Goal: Task Accomplishment & Management: Use online tool/utility

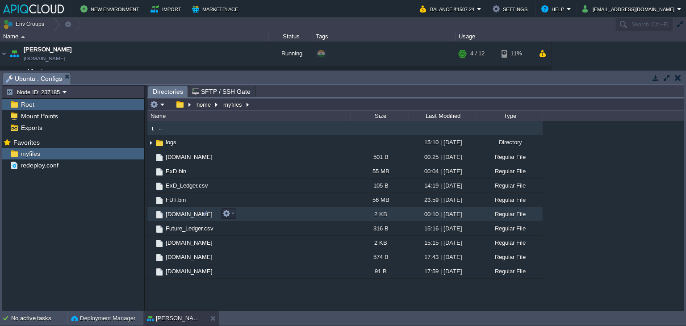
click at [168, 214] on span "[DOMAIN_NAME]" at bounding box center [189, 214] width 50 height 8
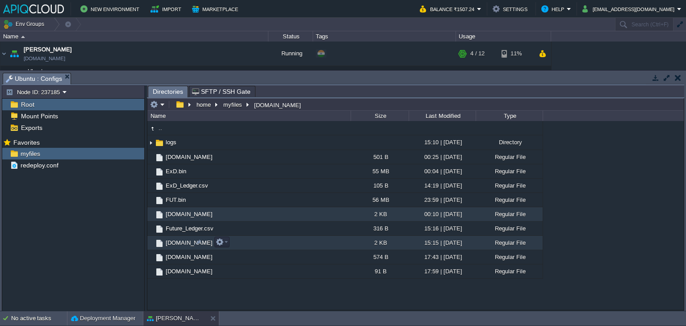
click at [168, 239] on span "[DOMAIN_NAME]" at bounding box center [189, 243] width 50 height 8
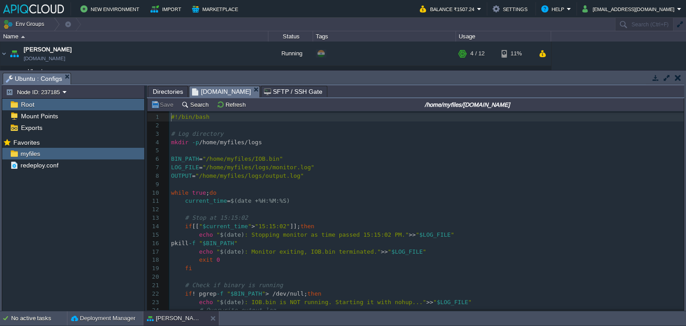
scroll to position [3, 0]
type textarea "-"
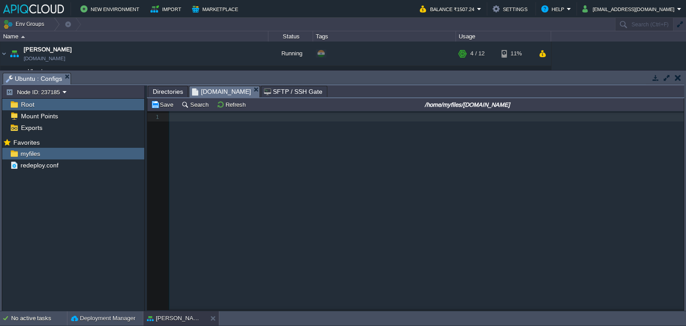
scroll to position [277, 0]
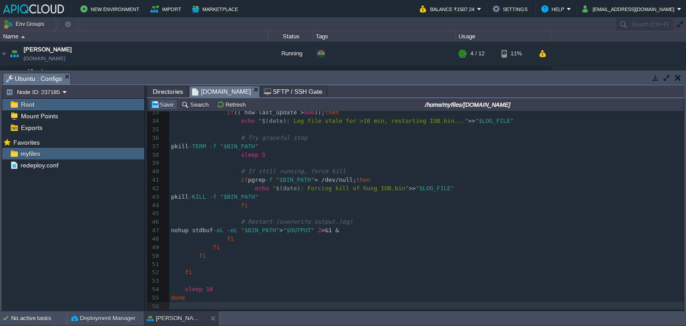
click at [164, 103] on button "Save" at bounding box center [163, 105] width 25 height 8
click at [679, 77] on button "button" at bounding box center [678, 78] width 6 height 8
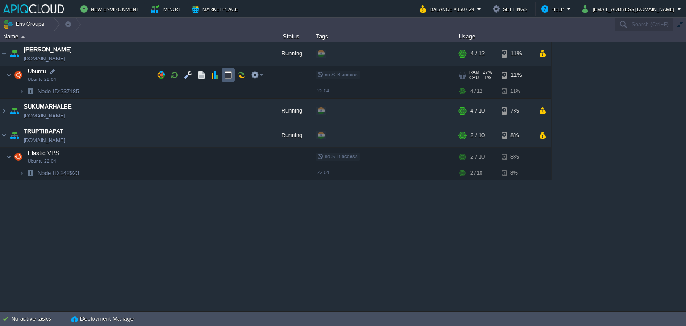
click at [225, 74] on button "button" at bounding box center [228, 75] width 8 height 8
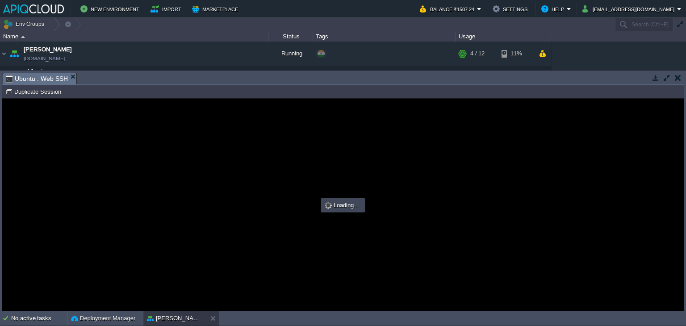
scroll to position [0, 0]
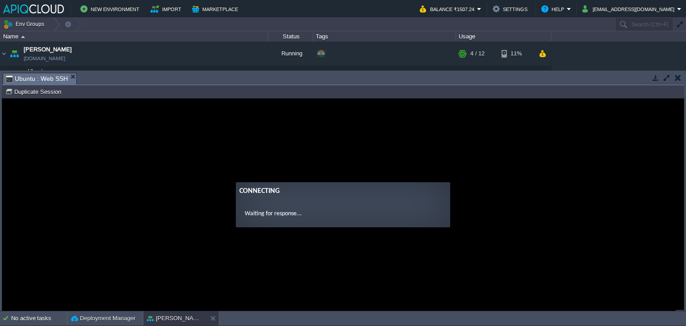
type input "#000000"
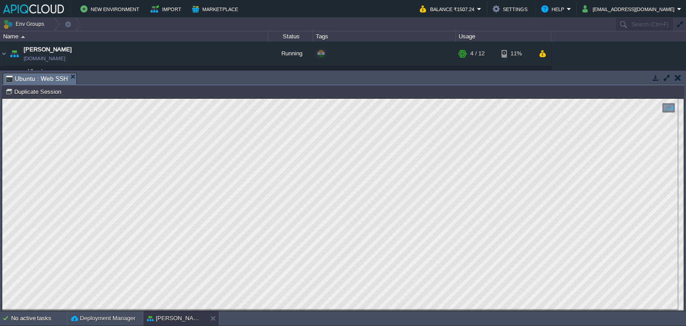
click at [679, 80] on button "button" at bounding box center [678, 78] width 6 height 8
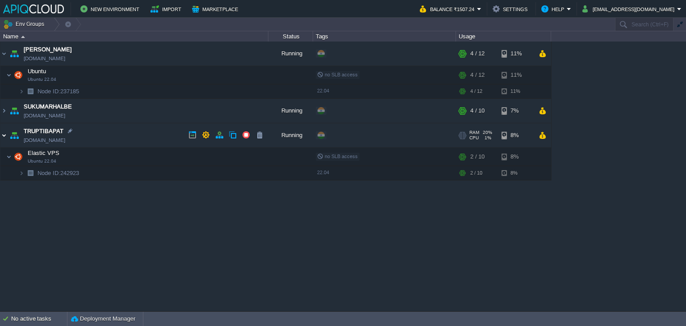
click at [6, 134] on img at bounding box center [3, 135] width 7 height 24
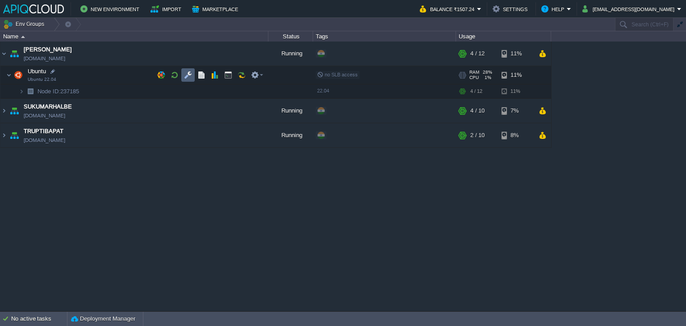
click at [188, 74] on button "button" at bounding box center [188, 75] width 8 height 8
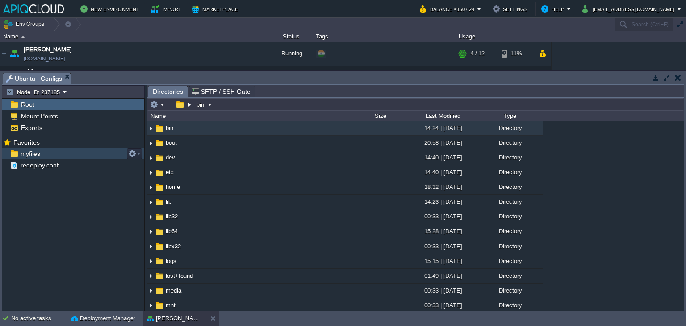
click at [27, 158] on div "myfiles" at bounding box center [73, 154] width 142 height 12
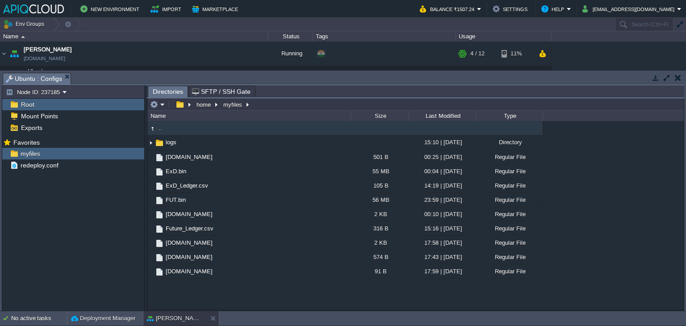
click at [676, 79] on button "button" at bounding box center [678, 78] width 6 height 8
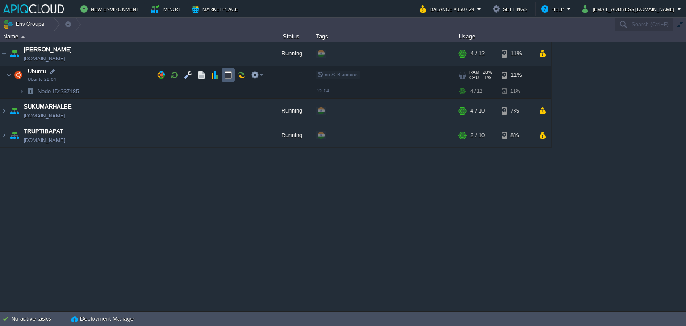
click at [226, 74] on button "button" at bounding box center [228, 75] width 8 height 8
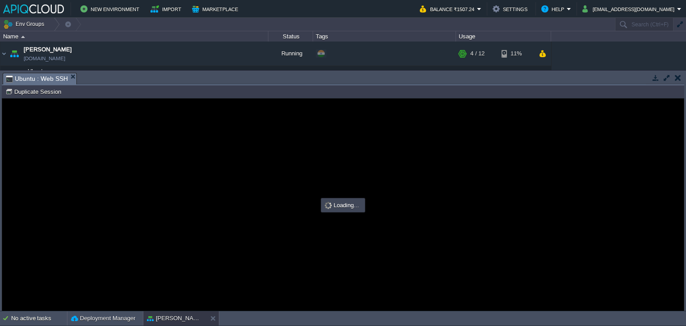
type input "#000000"
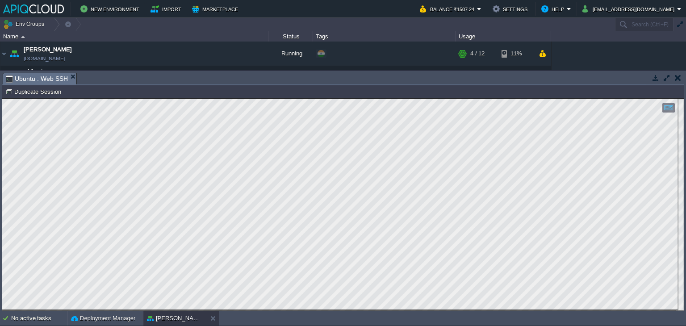
click at [677, 77] on button "button" at bounding box center [678, 78] width 6 height 8
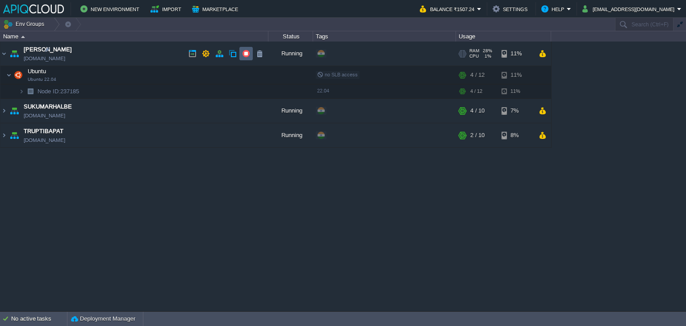
click at [245, 52] on button "button" at bounding box center [246, 54] width 8 height 8
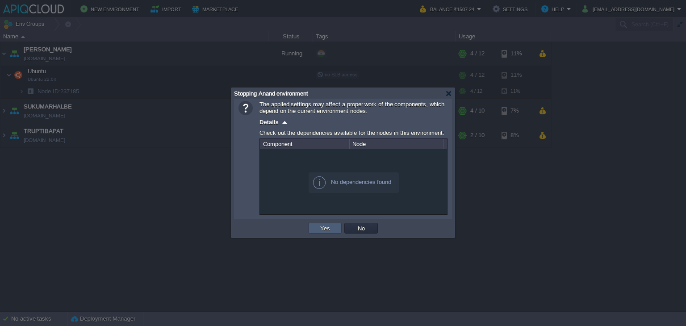
click at [316, 231] on td "Yes" at bounding box center [325, 228] width 34 height 11
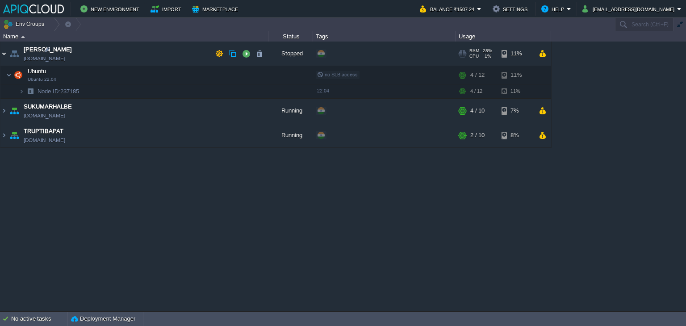
click at [4, 53] on img at bounding box center [3, 54] width 7 height 24
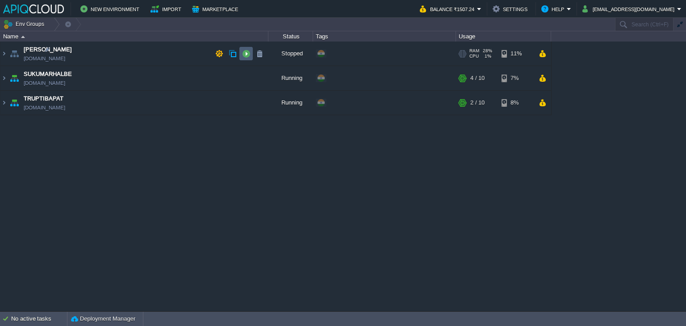
click at [245, 54] on button "button" at bounding box center [246, 54] width 8 height 8
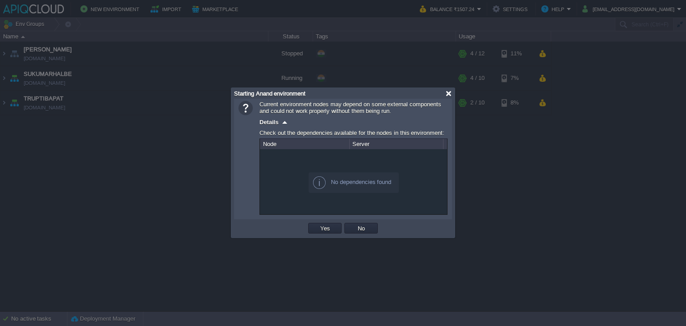
click at [450, 95] on div at bounding box center [448, 93] width 7 height 7
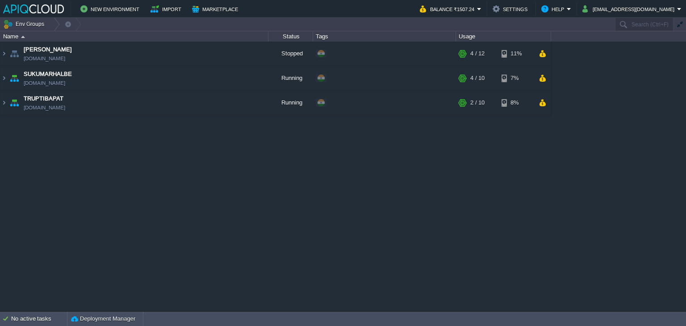
click at [502, 203] on div "Anand [DOMAIN_NAME] Stopped + Add to Env Group RAM 28% CPU 1% 4 / 12 11% Ubuntu…" at bounding box center [343, 177] width 686 height 270
click at [249, 52] on button "button" at bounding box center [246, 54] width 8 height 8
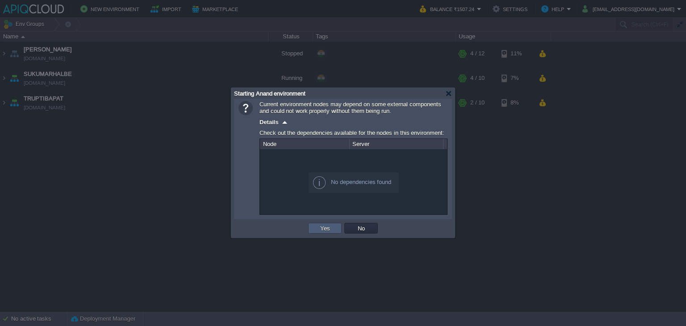
click at [327, 231] on button "Yes" at bounding box center [325, 228] width 15 height 8
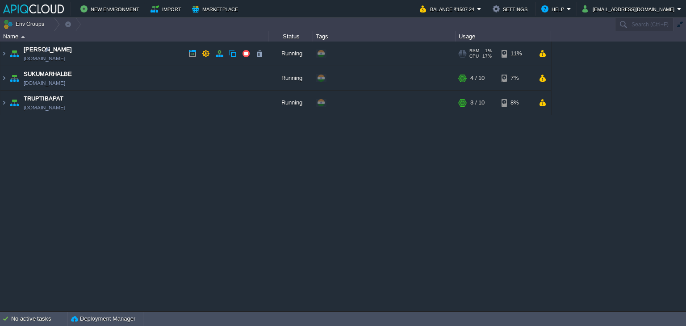
click at [126, 55] on td "Anand [DOMAIN_NAME]" at bounding box center [134, 54] width 268 height 25
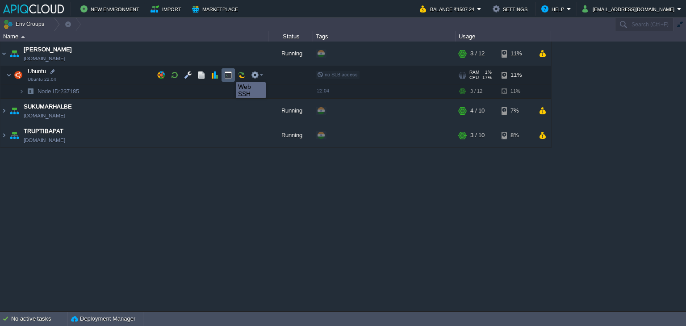
click at [229, 74] on button "button" at bounding box center [228, 75] width 8 height 8
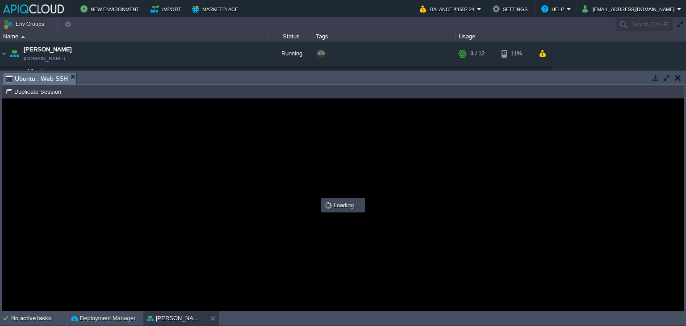
type input "#000000"
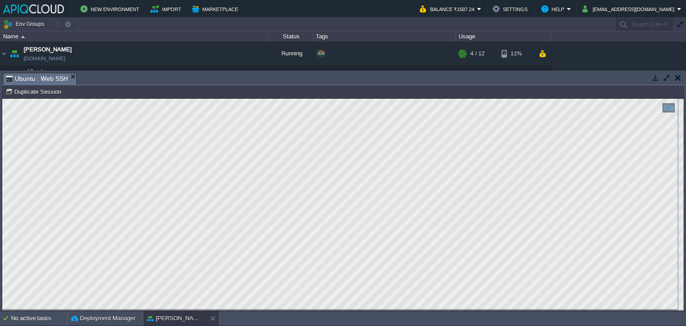
click at [681, 76] on td at bounding box center [677, 77] width 11 height 11
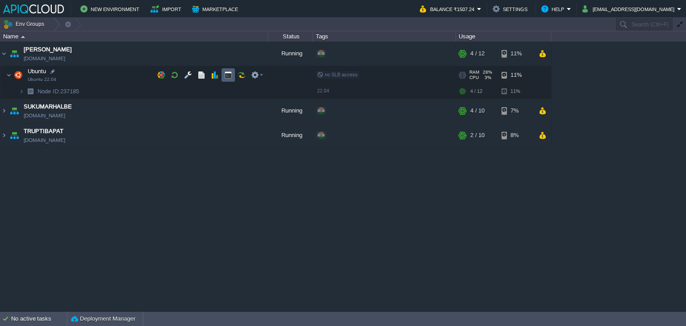
click at [227, 72] on button "button" at bounding box center [228, 75] width 8 height 8
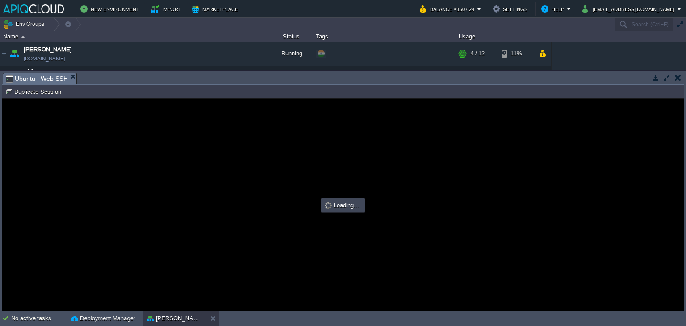
type input "#000000"
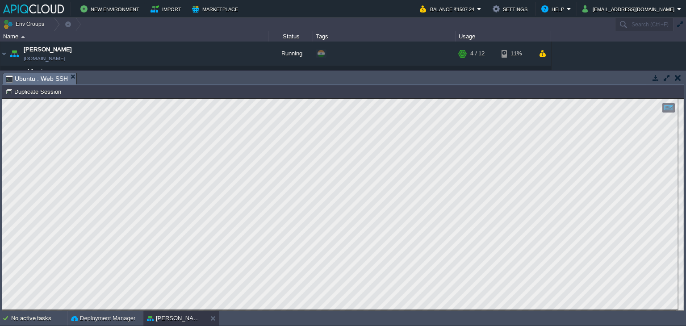
click at [675, 79] on button "button" at bounding box center [678, 78] width 6 height 8
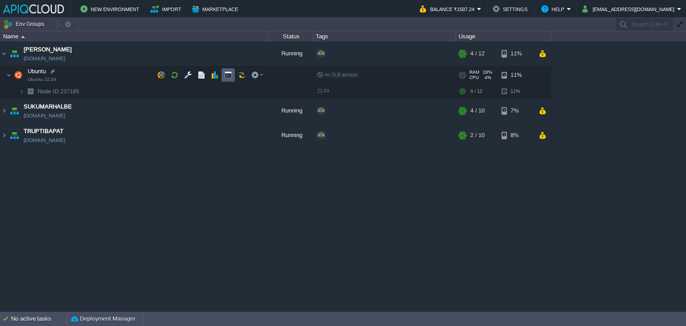
click at [230, 73] on button "button" at bounding box center [228, 75] width 8 height 8
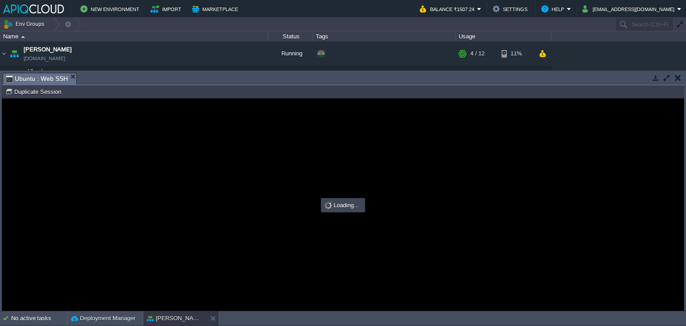
type input "#000000"
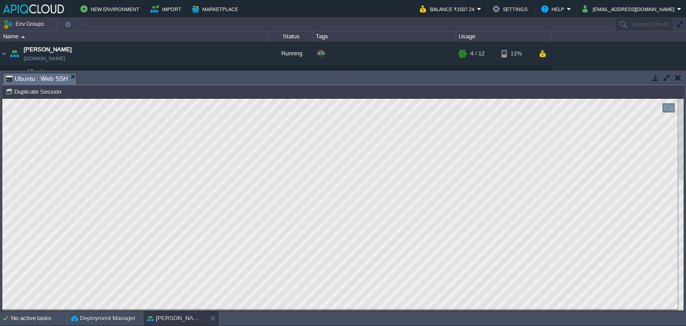
click at [2, 99] on html "Copy: Ctrl + Shift + C Paste: Ctrl + V Settings: Ctrl + Shift + Alt 0" at bounding box center [343, 99] width 682 height 0
type textarea "PID TTY TIME CMD 1 ? 00:00:00 systemd 2 ? 00:00:00 kthreadd/246031 3 ? 00:00:00…"
click at [649, 89] on td "Node ID: 237185 Duplicate Session" at bounding box center [343, 91] width 681 height 11
click at [680, 74] on button "button" at bounding box center [678, 78] width 6 height 8
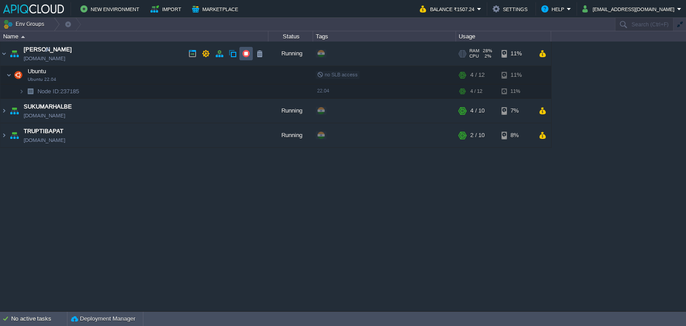
click at [245, 51] on button "button" at bounding box center [246, 54] width 8 height 8
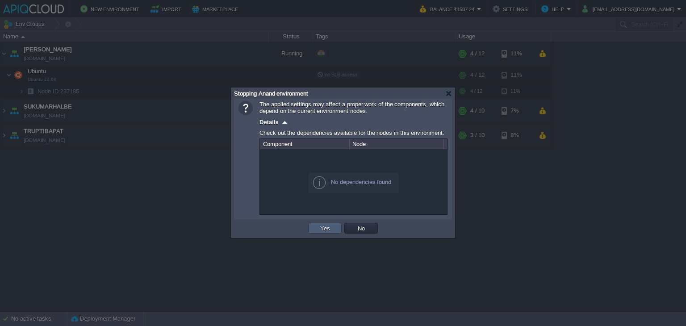
click at [327, 230] on button "Yes" at bounding box center [325, 228] width 15 height 8
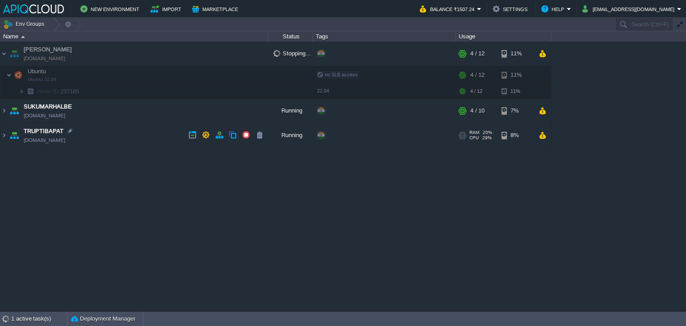
click at [147, 134] on td "TRUPTIBAPAT [DOMAIN_NAME]" at bounding box center [134, 135] width 268 height 25
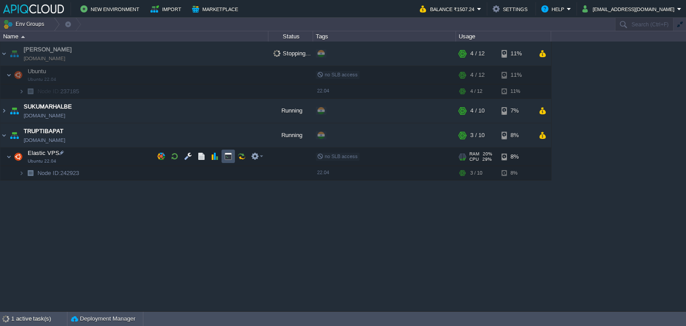
click at [229, 159] on button "button" at bounding box center [228, 156] width 8 height 8
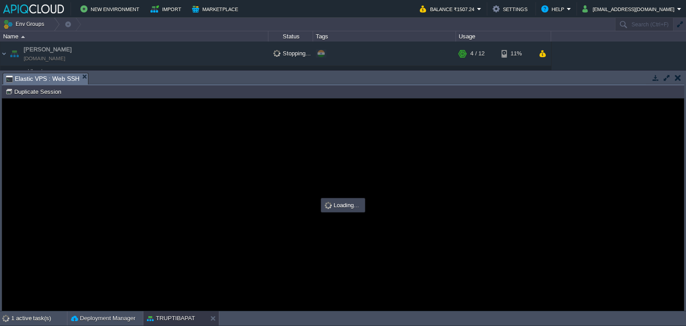
scroll to position [0, 0]
type input "#000000"
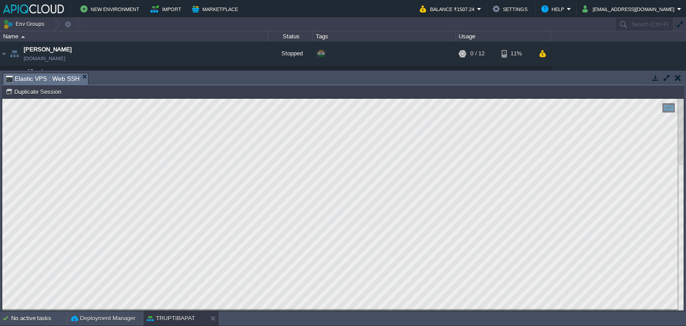
click at [2, 99] on html "Copy: Ctrl + Shift + C Paste: Ctrl + V Settings: Ctrl + Shift + Alt 0" at bounding box center [343, 99] width 682 height 0
type textarea "root 13418 13314 0 13:15 pts/0 00:00:00 grep --color=auto [DOMAIN_NAME] root@no…"
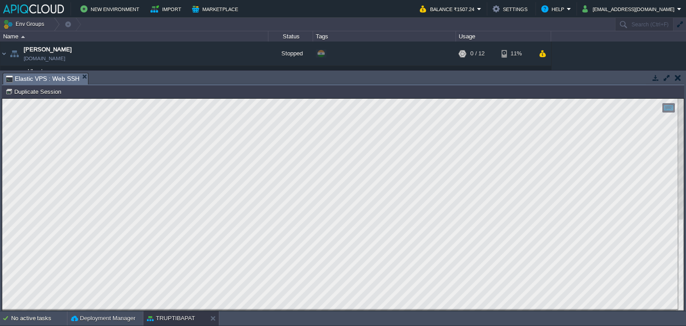
scroll to position [147, 70]
click at [669, 291] on div at bounding box center [343, 205] width 682 height 212
click at [677, 76] on button "button" at bounding box center [678, 78] width 6 height 8
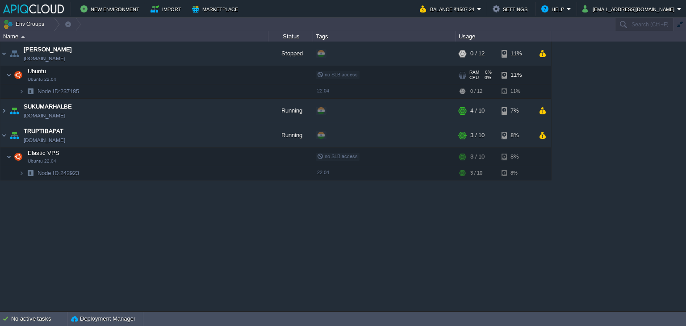
click at [121, 73] on td "Ubuntu Ubuntu 22.04" at bounding box center [134, 75] width 268 height 18
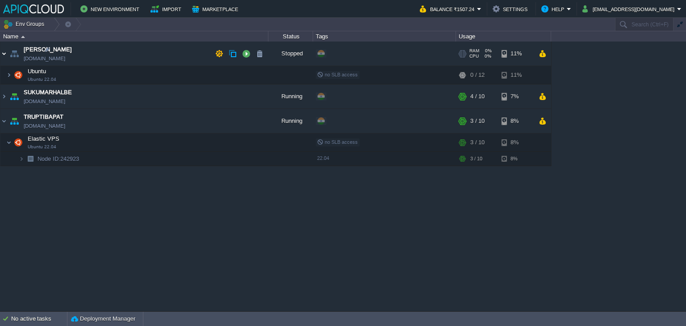
click at [3, 53] on img at bounding box center [3, 54] width 7 height 24
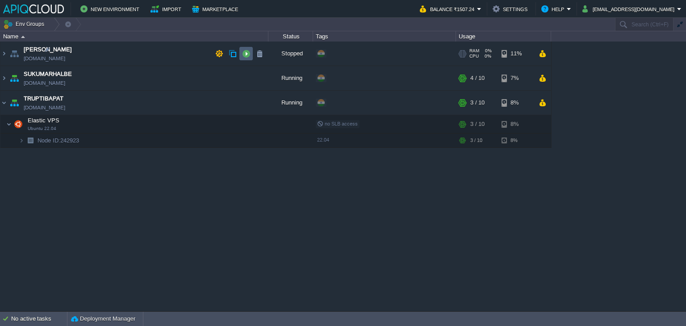
click at [240, 54] on td at bounding box center [245, 53] width 13 height 13
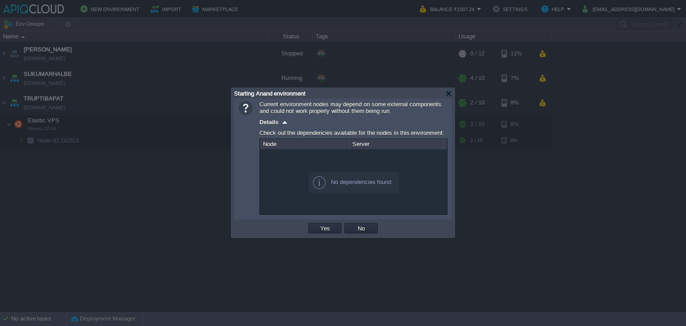
click at [445, 93] on div "Starting Anand environment" at bounding box center [343, 93] width 218 height 11
click at [449, 93] on div at bounding box center [448, 93] width 7 height 7
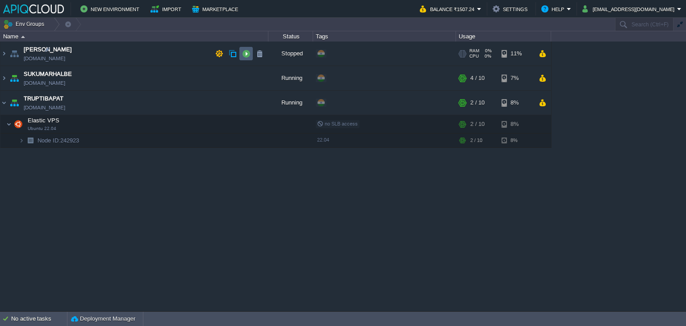
click at [248, 52] on button "button" at bounding box center [246, 54] width 8 height 8
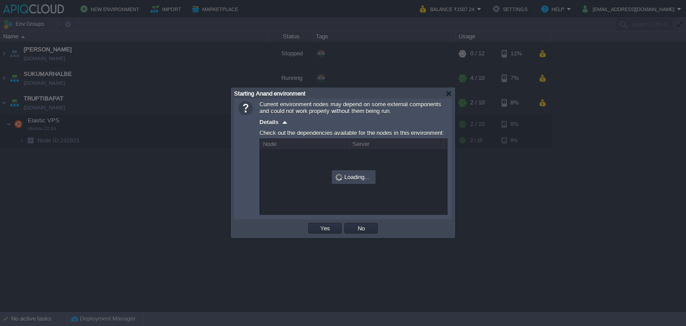
click at [325, 222] on td "Yes" at bounding box center [325, 228] width 36 height 13
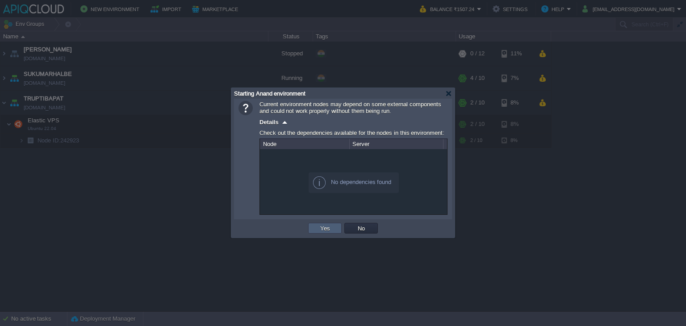
click at [323, 228] on button "Yes" at bounding box center [325, 228] width 15 height 8
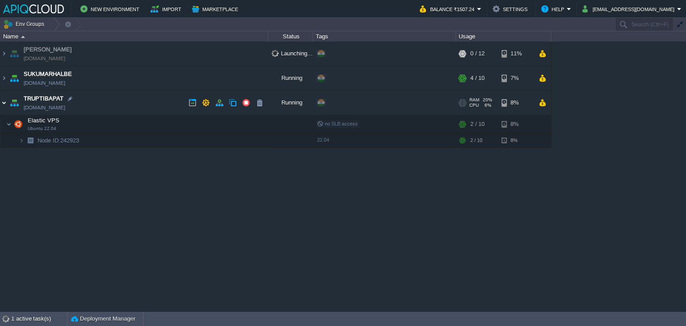
click at [3, 102] on img at bounding box center [3, 103] width 7 height 24
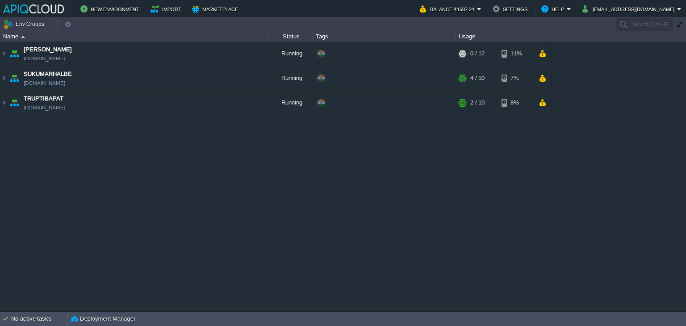
click at [103, 29] on td "Env Groups" at bounding box center [307, 24] width 614 height 13
click at [153, 56] on td "Anand [DOMAIN_NAME]" at bounding box center [134, 54] width 268 height 25
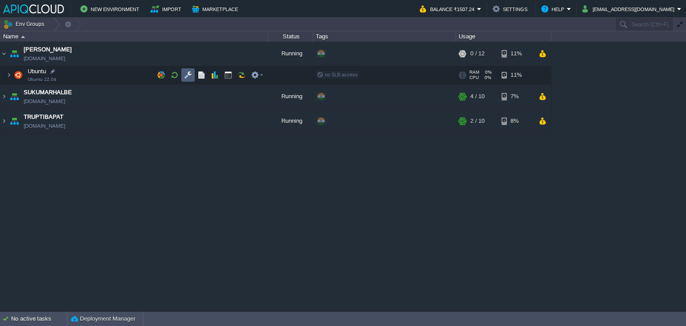
click at [192, 72] on button "button" at bounding box center [188, 75] width 8 height 8
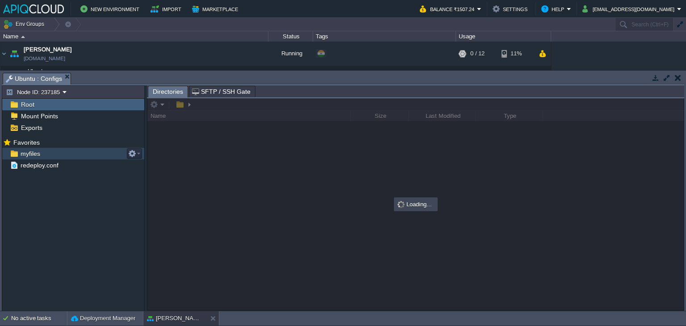
click at [23, 152] on span "myfiles" at bounding box center [30, 154] width 23 height 8
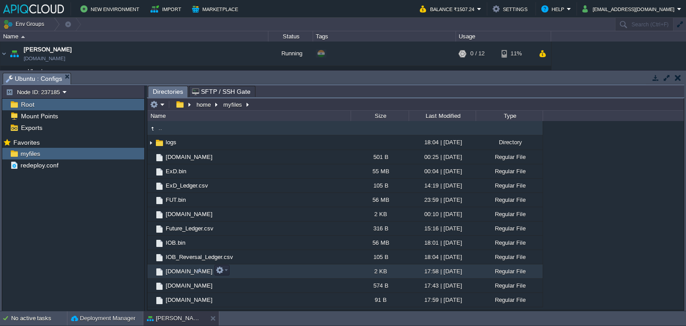
click at [176, 273] on span "[DOMAIN_NAME]" at bounding box center [189, 272] width 50 height 8
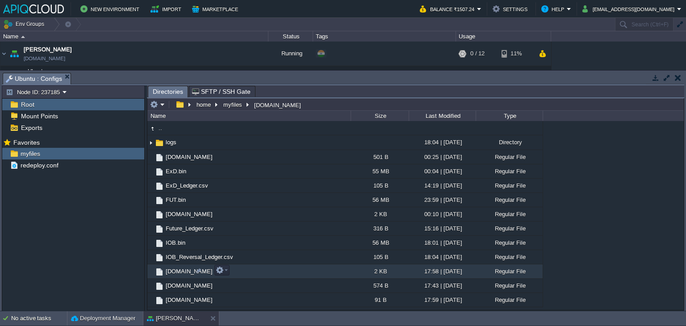
click at [175, 270] on span "[DOMAIN_NAME]" at bounding box center [189, 272] width 50 height 8
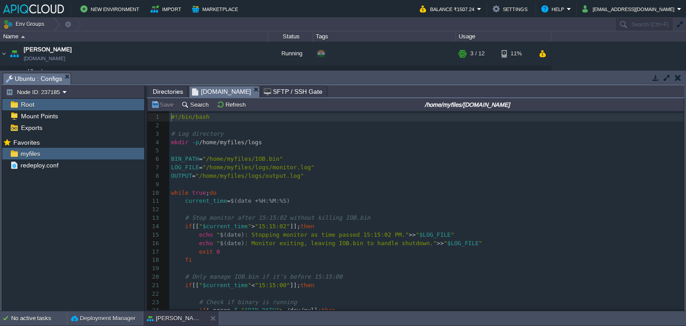
scroll to position [3, 0]
type textarea "-"
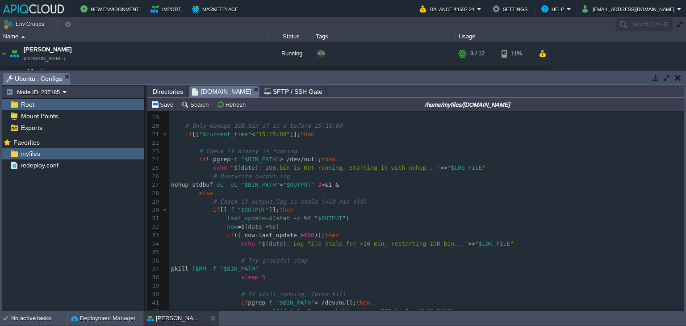
scroll to position [0, 0]
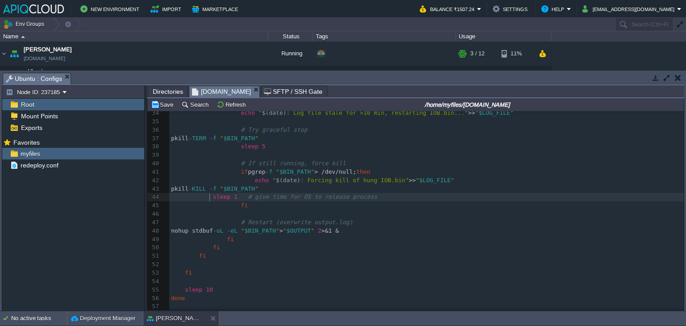
click at [210, 195] on div "xxxxxxxxxx 1 57 done 24 if ! pgrep -f " $BIN_PATH " > /dev/null; then 25 echo "…" at bounding box center [426, 168] width 515 height 286
click at [163, 108] on button "Save" at bounding box center [163, 105] width 25 height 8
click at [235, 212] on pre "​" at bounding box center [426, 214] width 515 height 8
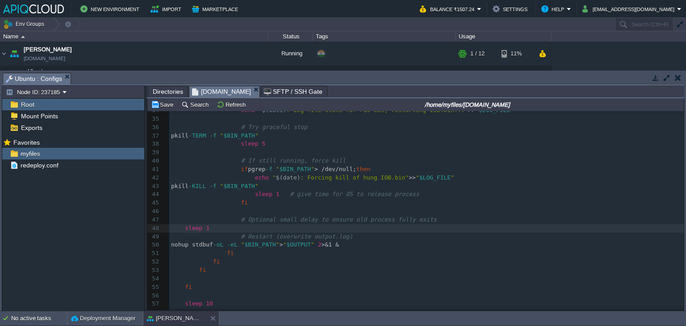
click at [183, 230] on span at bounding box center [178, 228] width 14 height 7
click at [164, 106] on button "Save" at bounding box center [163, 105] width 25 height 8
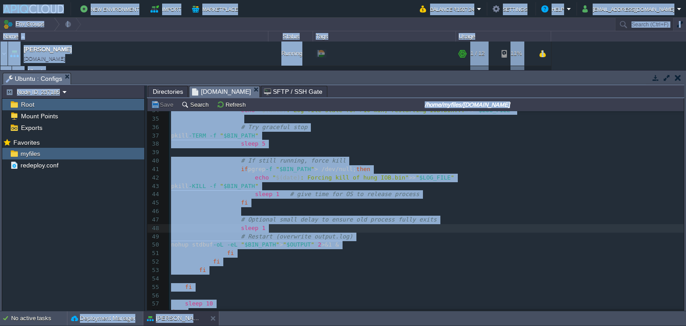
click at [323, 203] on pre "fi" at bounding box center [426, 203] width 515 height 8
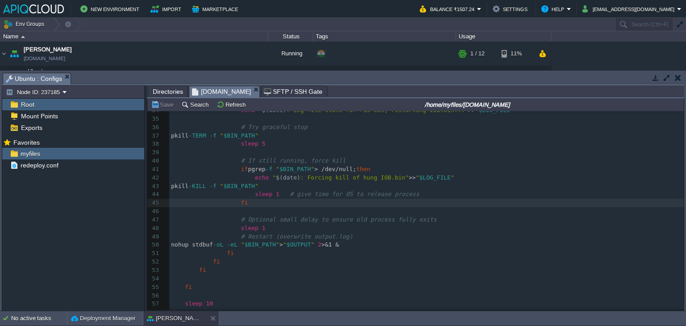
type textarea "-"
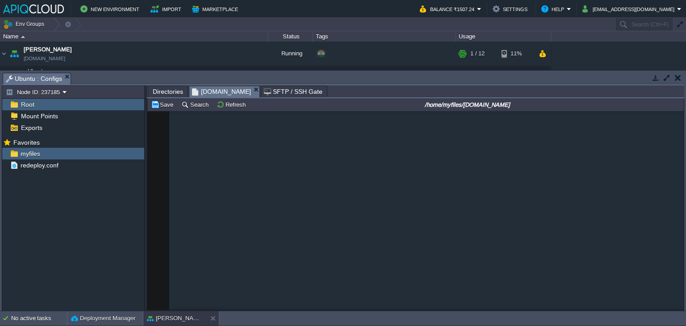
scroll to position [352, 0]
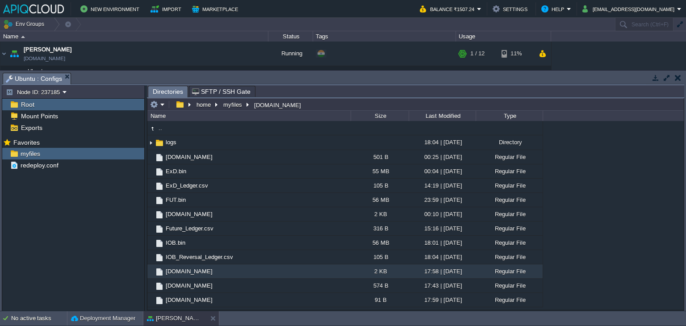
click at [681, 77] on button "button" at bounding box center [678, 78] width 6 height 8
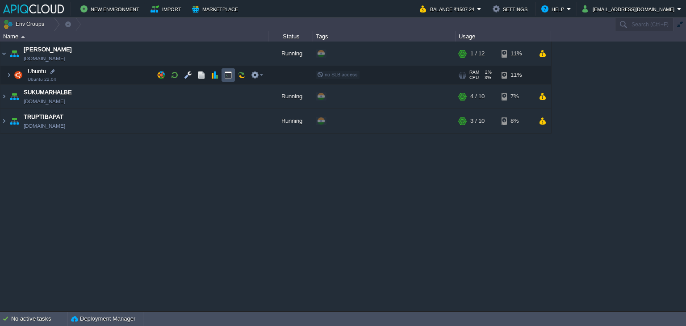
click at [227, 74] on button "button" at bounding box center [228, 75] width 8 height 8
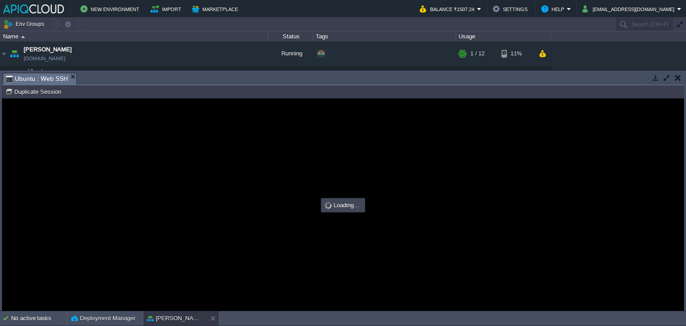
scroll to position [0, 0]
type input "#000000"
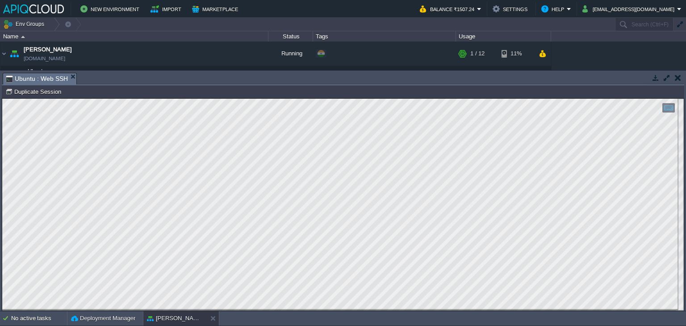
click at [676, 78] on button "button" at bounding box center [678, 78] width 6 height 8
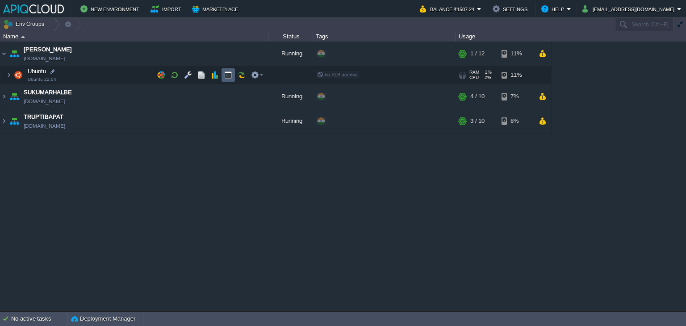
click at [231, 74] on button "button" at bounding box center [228, 75] width 8 height 8
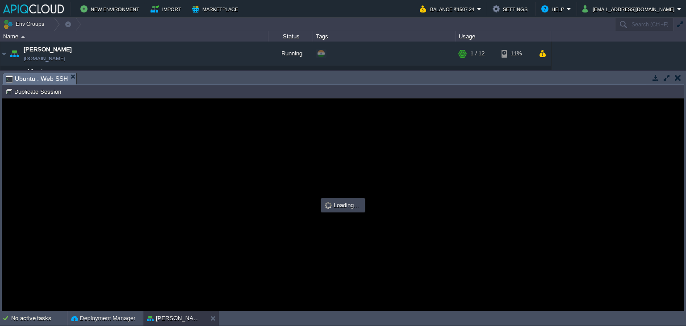
type input "#000000"
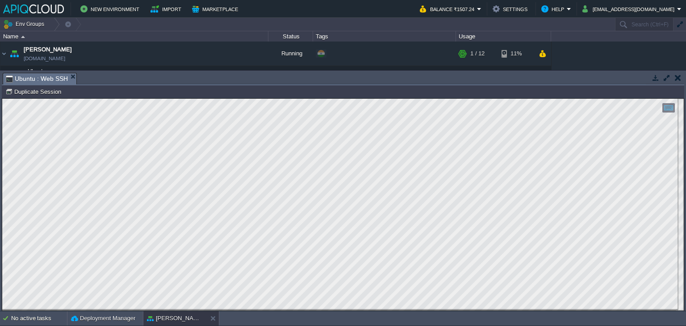
click at [679, 78] on button "button" at bounding box center [678, 78] width 6 height 8
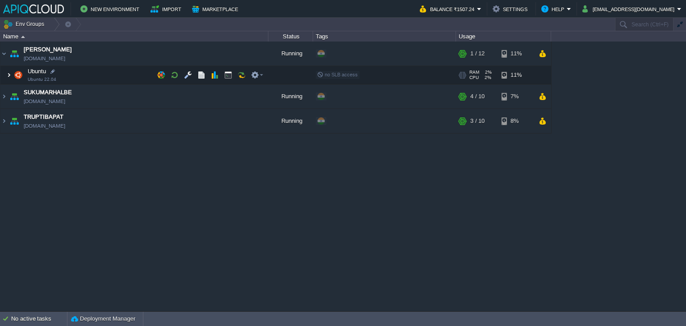
click at [9, 75] on img at bounding box center [8, 75] width 5 height 18
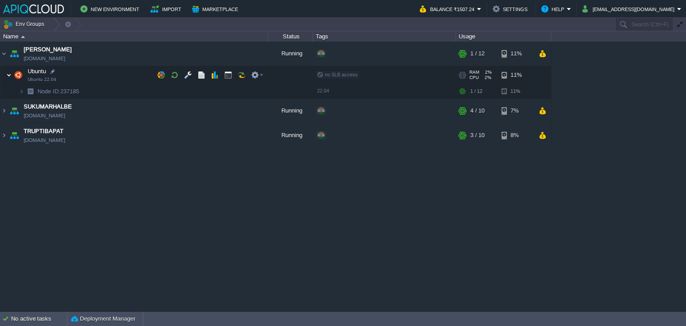
click at [9, 75] on img at bounding box center [8, 75] width 5 height 18
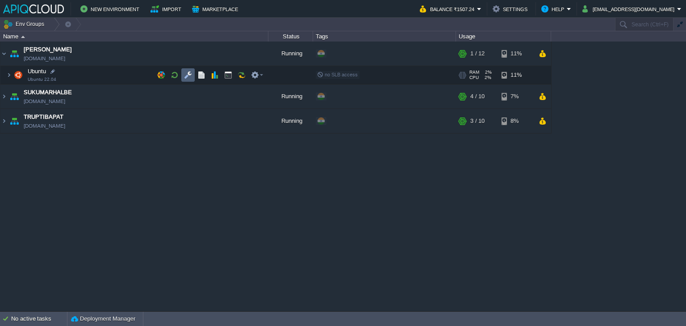
click at [186, 74] on button "button" at bounding box center [188, 75] width 8 height 8
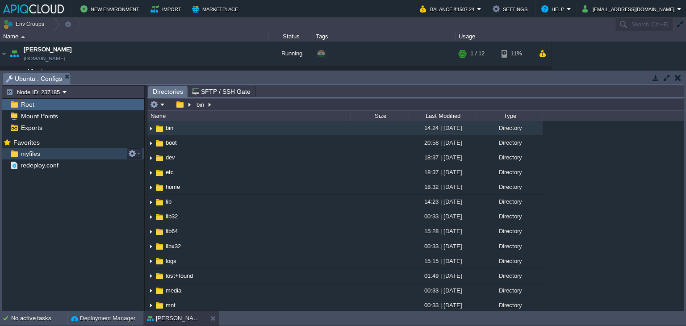
click at [35, 152] on span "myfiles" at bounding box center [30, 154] width 23 height 8
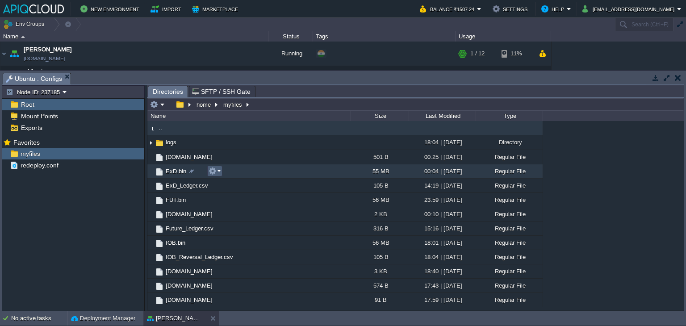
click at [215, 170] on button "button" at bounding box center [213, 171] width 8 height 8
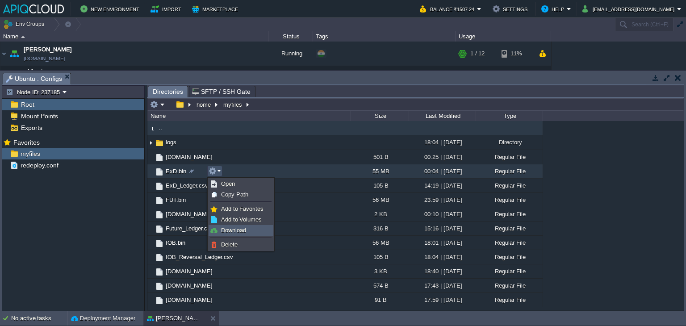
click at [238, 229] on span "Download" at bounding box center [233, 230] width 25 height 7
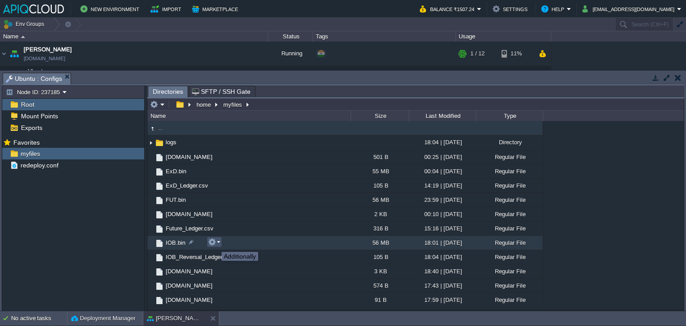
click at [215, 244] on button "button" at bounding box center [212, 242] width 8 height 8
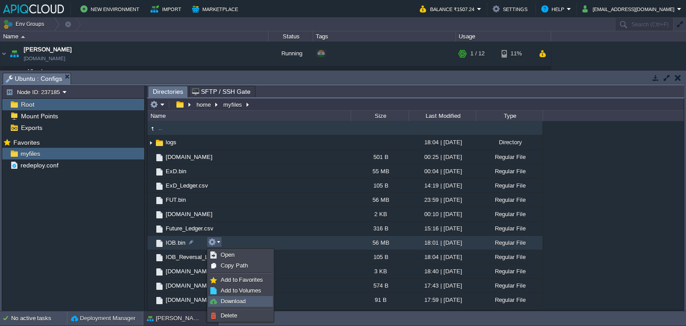
click at [233, 300] on span "Download" at bounding box center [233, 301] width 25 height 7
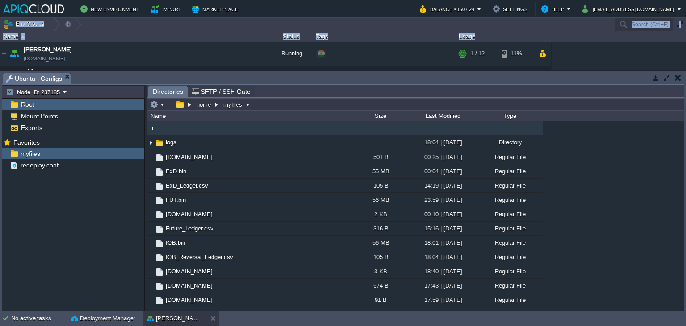
click at [635, 55] on div "Anand [DOMAIN_NAME] Running + Add to Env Group RAM 3% CPU 3% 1 / 12 11% Ubuntu …" at bounding box center [343, 56] width 686 height 29
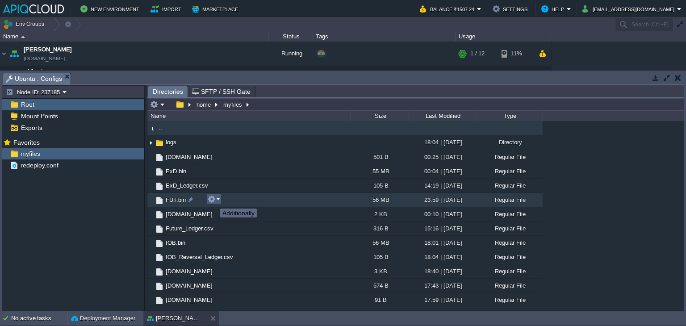
click at [214, 201] on button "button" at bounding box center [212, 199] width 8 height 8
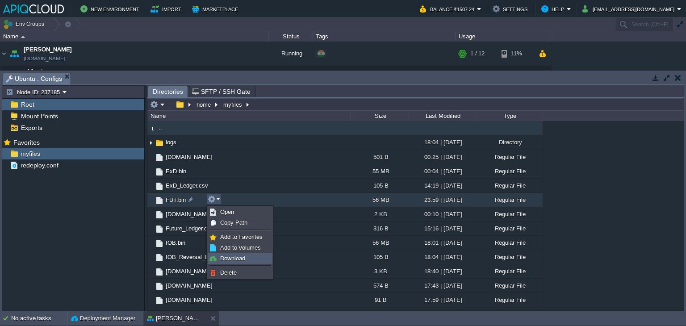
click at [235, 257] on span "Download" at bounding box center [232, 258] width 25 height 7
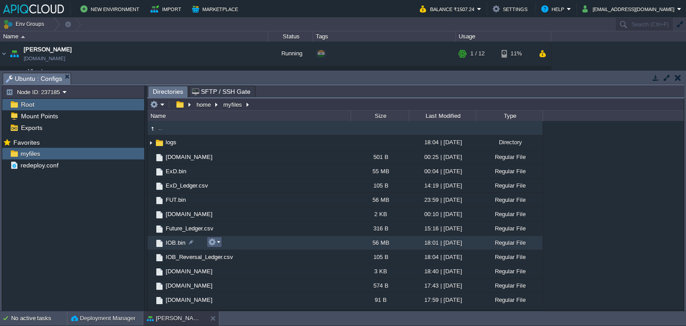
click at [218, 243] on em at bounding box center [214, 242] width 12 height 8
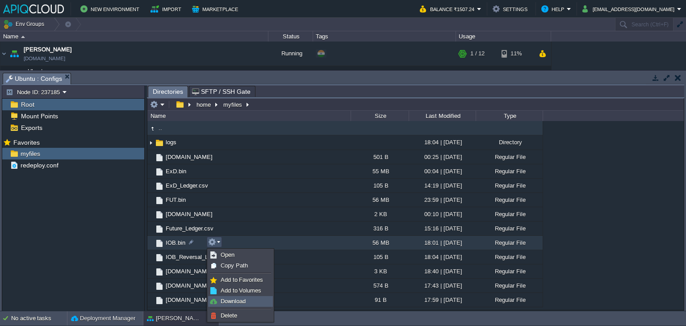
click at [235, 300] on span "Download" at bounding box center [233, 301] width 25 height 7
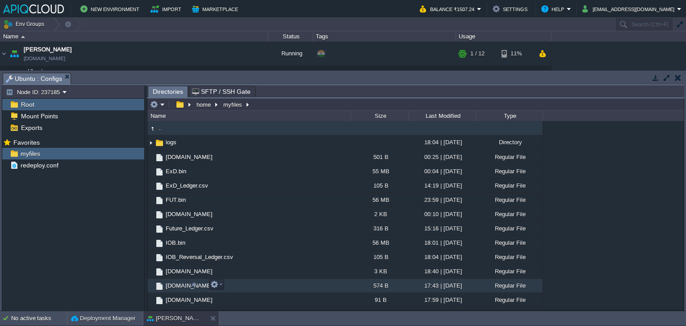
click at [179, 285] on span "[DOMAIN_NAME]" at bounding box center [189, 286] width 50 height 8
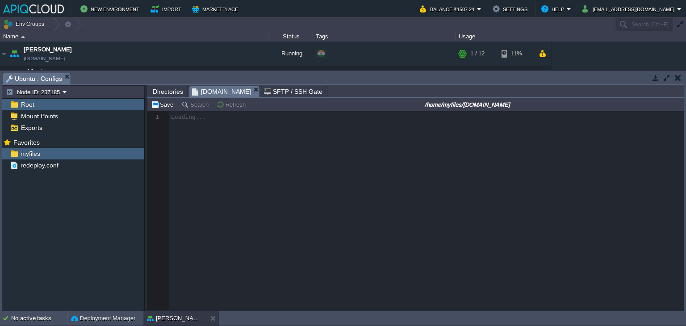
scroll to position [3, 0]
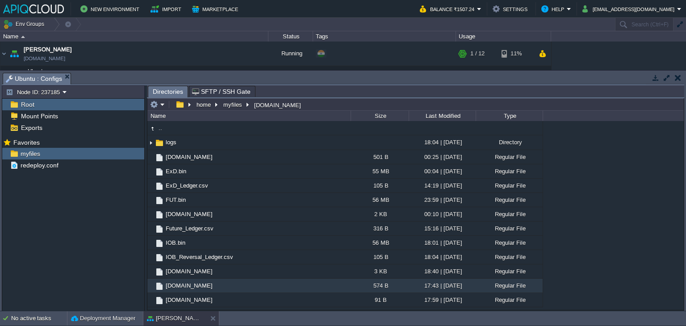
click at [679, 76] on button "button" at bounding box center [678, 78] width 6 height 8
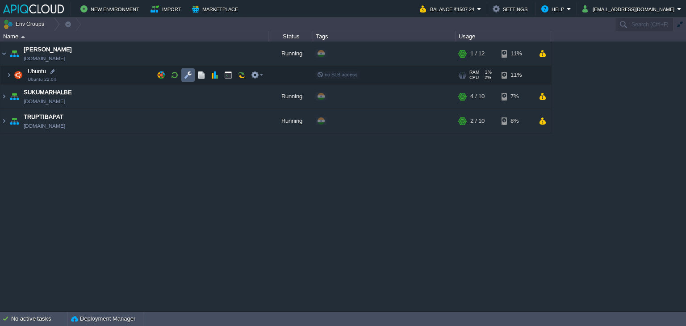
click at [187, 74] on button "button" at bounding box center [188, 75] width 8 height 8
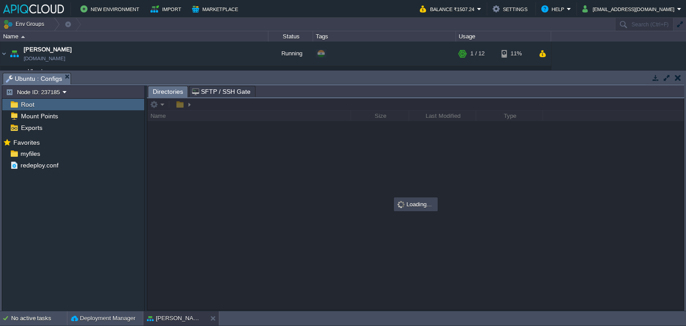
click at [676, 78] on button "button" at bounding box center [678, 78] width 6 height 8
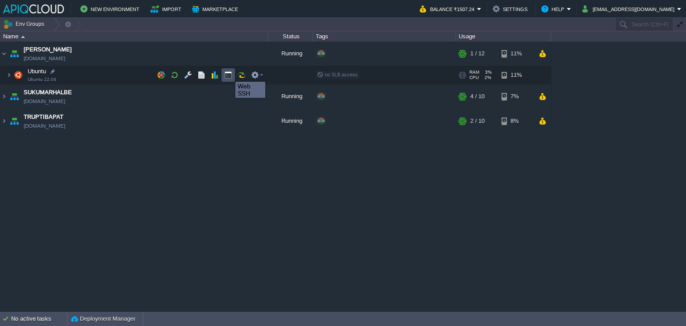
click at [229, 74] on button "button" at bounding box center [228, 75] width 8 height 8
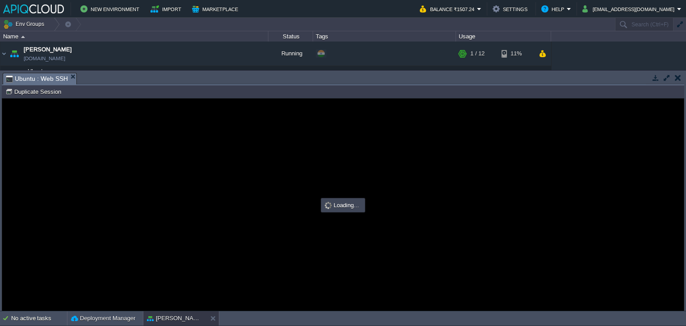
scroll to position [0, 0]
type input "#000000"
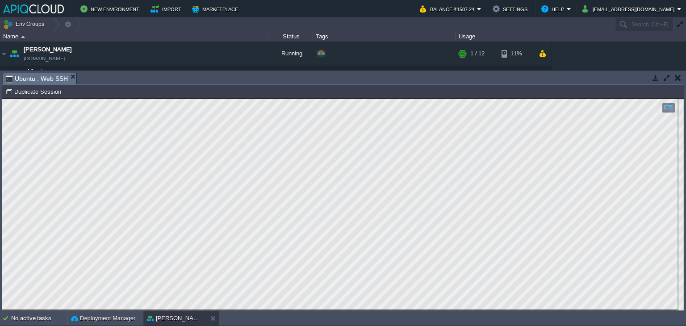
click at [2, 99] on html "Copy: Ctrl + Shift + C Paste: Ctrl + V Settings: Ctrl + Shift + Alt 0" at bounding box center [343, 99] width 682 height 0
type textarea "05 9 * * * /home/myfiles/[DOMAIN_NAME] 19 9 * * * cd /home/myfiles/ && ./ExD.bi…"
click at [677, 76] on button "button" at bounding box center [678, 78] width 6 height 8
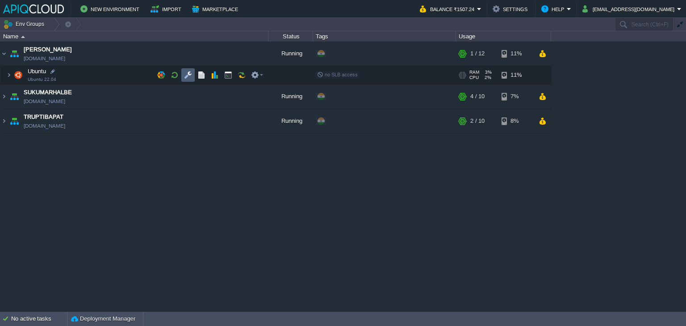
click at [190, 74] on button "button" at bounding box center [188, 75] width 8 height 8
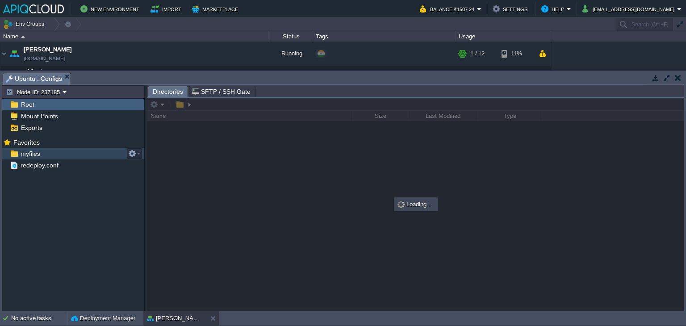
click at [26, 151] on span "myfiles" at bounding box center [30, 154] width 23 height 8
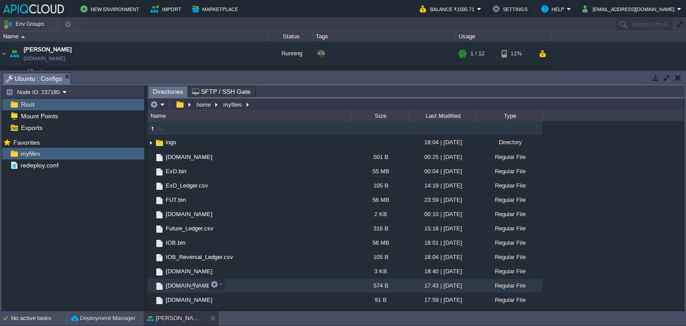
click at [176, 282] on span "[DOMAIN_NAME]" at bounding box center [189, 286] width 50 height 8
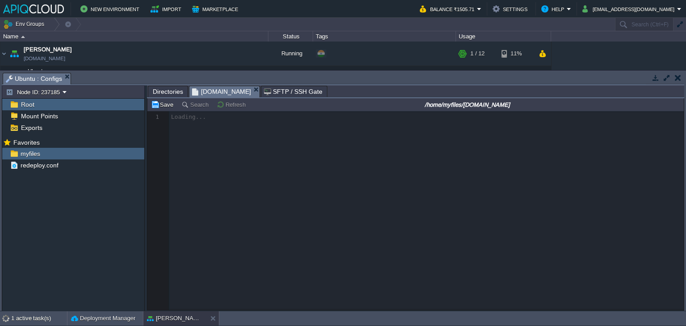
scroll to position [3, 0]
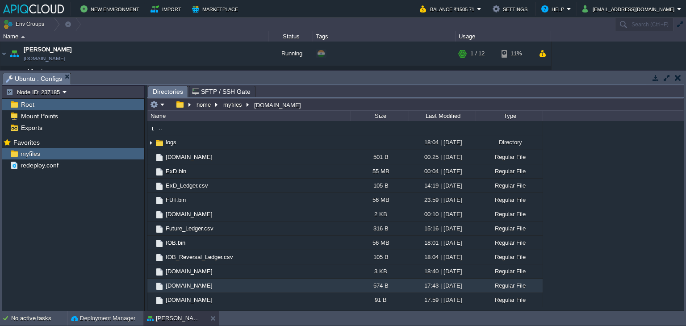
click at [677, 80] on button "button" at bounding box center [678, 78] width 6 height 8
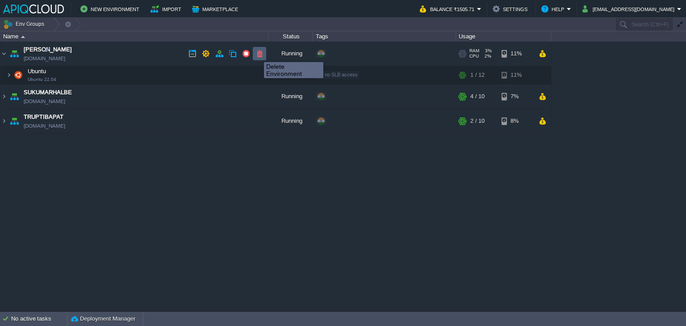
click at [257, 54] on button "button" at bounding box center [260, 54] width 8 height 8
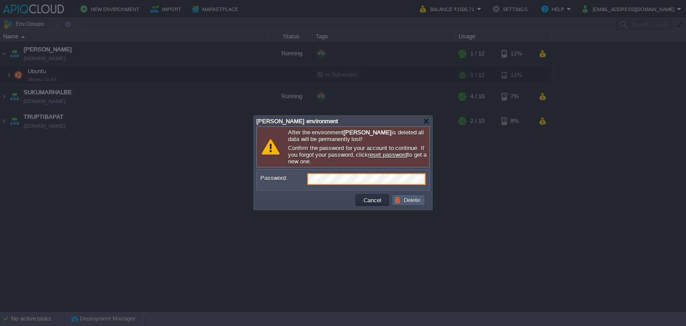
click at [407, 197] on button "Delete" at bounding box center [408, 200] width 29 height 8
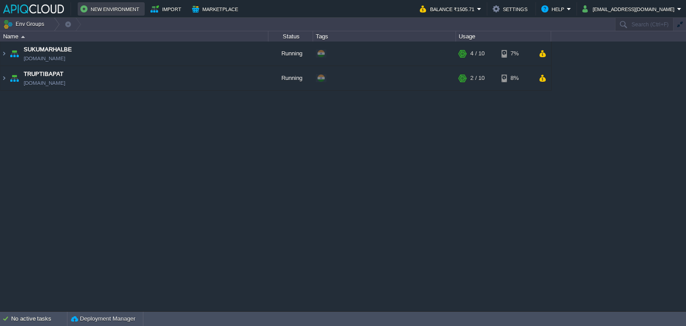
click at [106, 11] on button "New Environment" at bounding box center [111, 9] width 62 height 11
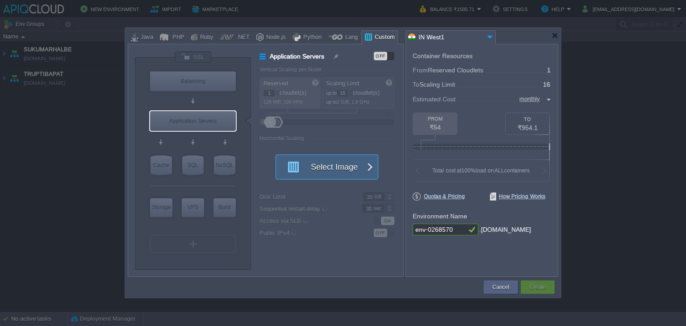
click at [339, 160] on button "Select Image" at bounding box center [322, 167] width 80 height 24
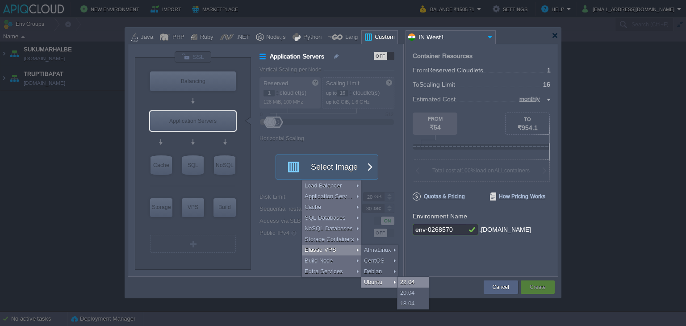
click at [406, 281] on div "22.04" at bounding box center [413, 282] width 31 height 11
type input "Elastic VPS"
type input "4"
type input "Ubuntu 22.04"
type input "22.04"
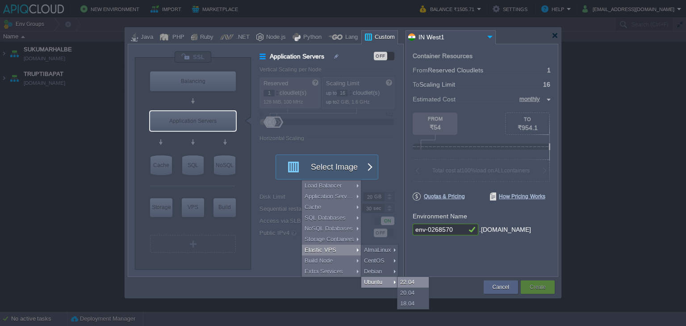
type input "Stateful"
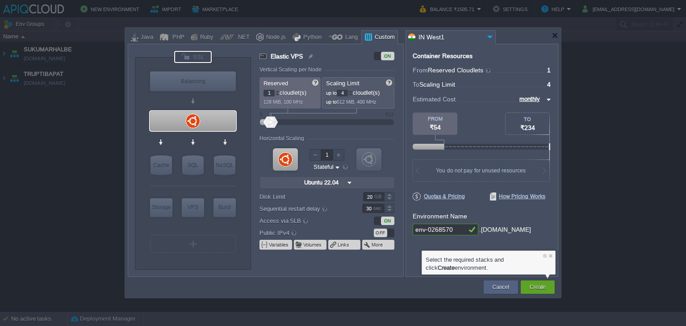
click at [189, 59] on div at bounding box center [193, 57] width 38 height 12
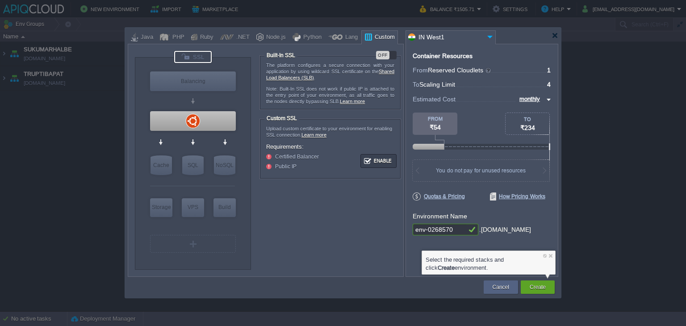
click at [382, 50] on div "VM Balancing VM VPS VM Cache VM SQL VM NoSQL VM Storage VM VPS VM Build VM NGIN…" at bounding box center [266, 160] width 276 height 233
click at [385, 56] on div "OFF" at bounding box center [382, 55] width 13 height 8
type input "Ubuntu 22.04"
click at [195, 119] on div at bounding box center [193, 121] width 86 height 20
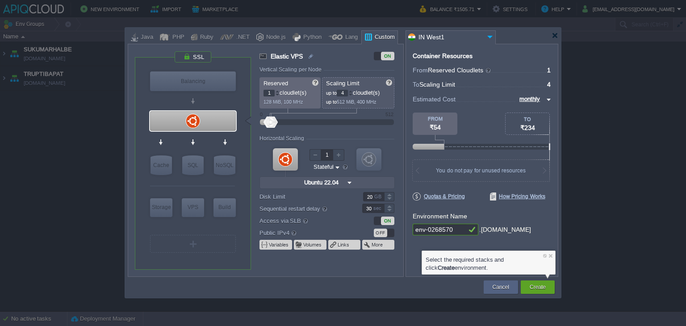
click at [266, 94] on input "1" at bounding box center [269, 93] width 11 height 7
type input "8"
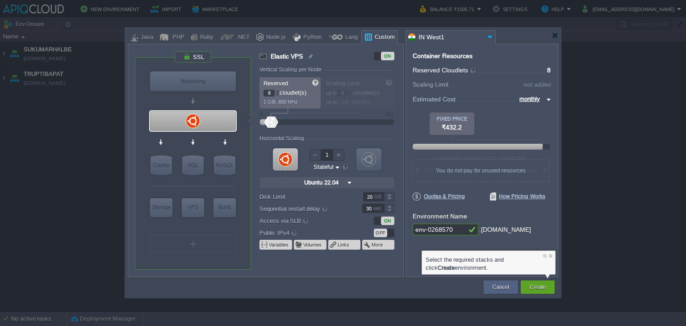
drag, startPoint x: 345, startPoint y: 93, endPoint x: 340, endPoint y: 93, distance: 4.9
click at [340, 93] on div "Reserved 8 cloudlet(s) 1 GiB, 800 MHz Scaling Limit up to 8 cloudlet(s) up to 1…" at bounding box center [327, 92] width 135 height 31
click at [552, 34] on div at bounding box center [555, 35] width 7 height 7
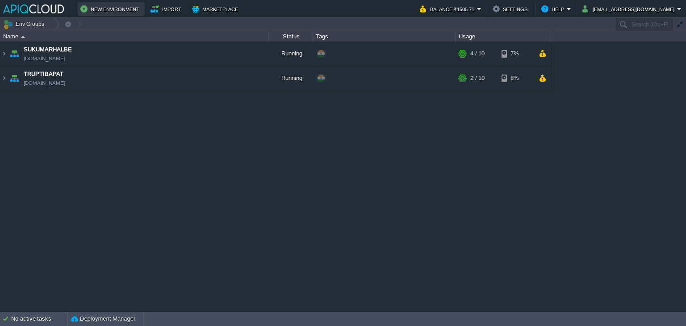
click at [108, 12] on button "New Environment" at bounding box center [111, 9] width 62 height 11
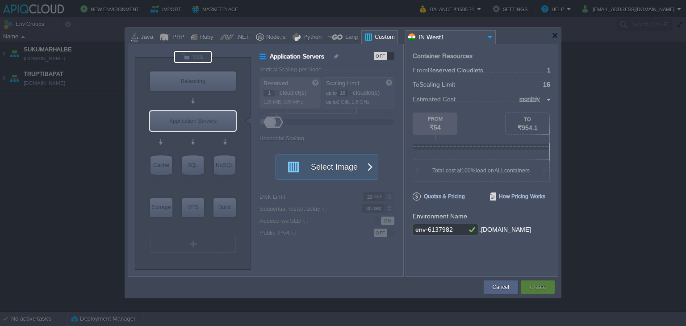
click at [202, 52] on div at bounding box center [193, 57] width 38 height 12
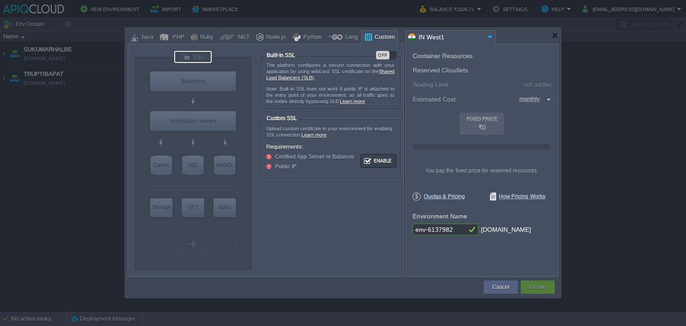
click at [386, 54] on div "OFF" at bounding box center [382, 55] width 13 height 8
type input "Select Image"
click at [195, 117] on div "Application Servers" at bounding box center [193, 121] width 86 height 20
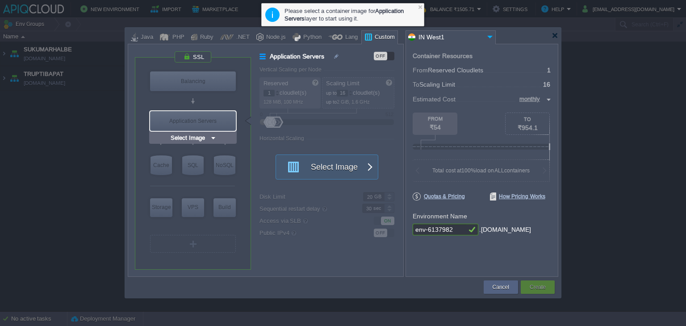
click at [200, 123] on div "Application Servers" at bounding box center [193, 121] width 86 height 20
click at [199, 135] on input "text" at bounding box center [189, 138] width 41 height 9
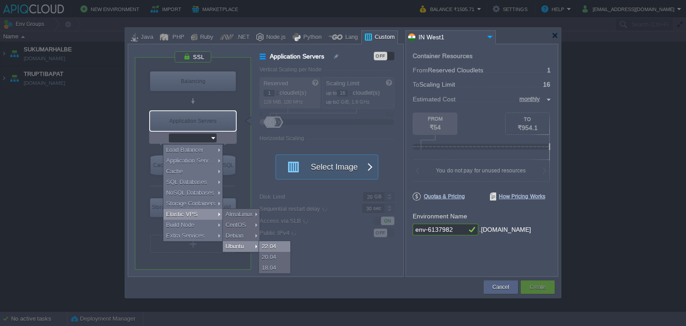
click at [281, 242] on div "22.04" at bounding box center [274, 246] width 31 height 11
type input "Elastic VPS"
type input "4"
type input "Ubuntu 22.04"
type input "22.04"
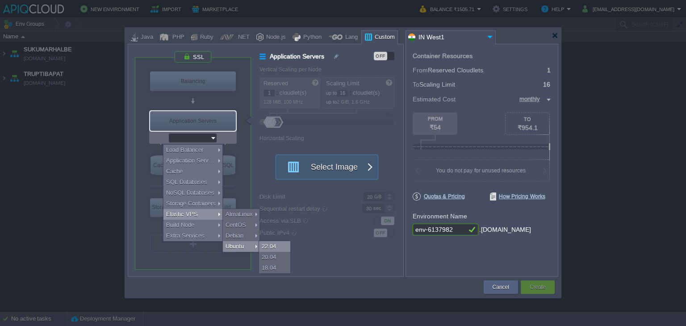
type input "Stateful"
type input "Ubuntu 22.04"
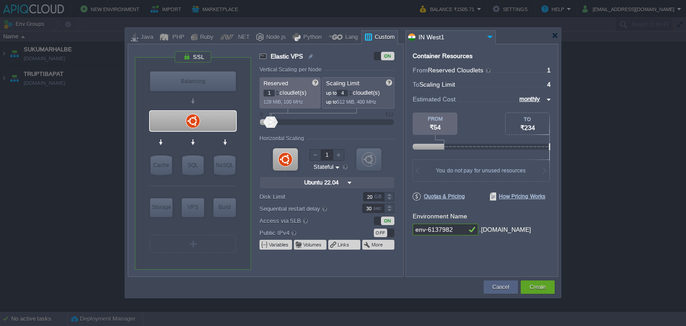
click at [269, 91] on input "1" at bounding box center [269, 93] width 11 height 7
type input "8"
click at [344, 92] on input "8" at bounding box center [342, 93] width 11 height 7
drag, startPoint x: 314, startPoint y: 122, endPoint x: 324, endPoint y: 122, distance: 10.3
click at [324, 122] on div at bounding box center [324, 122] width 13 height 11
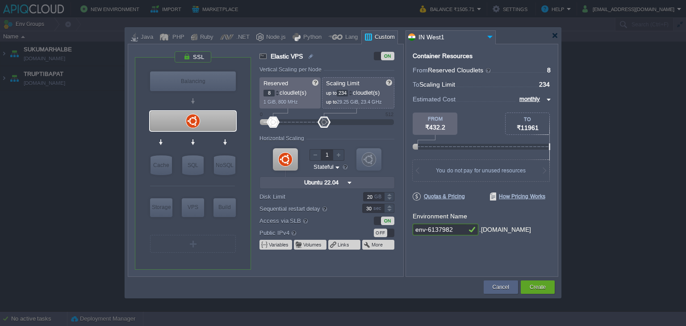
click at [347, 93] on input "234" at bounding box center [342, 93] width 11 height 7
type input "12"
click at [381, 136] on div "Horizontal Scaling" at bounding box center [327, 139] width 135 height 8
click at [378, 236] on div "OFF" at bounding box center [380, 233] width 13 height 8
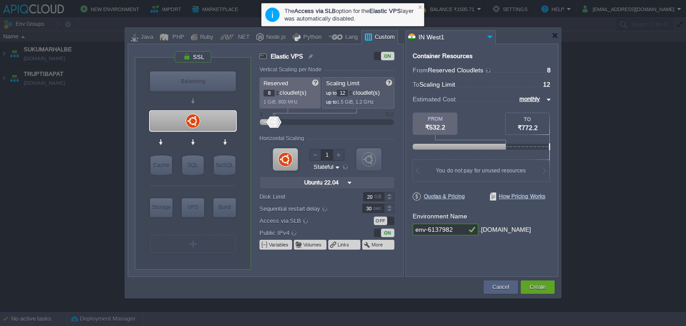
click at [452, 231] on input "env-6137982" at bounding box center [440, 230] width 54 height 12
drag, startPoint x: 452, startPoint y: 229, endPoint x: 374, endPoint y: 227, distance: 77.7
click at [374, 227] on div "VM Balancing VM VPS VM Cache VM SQL VM NoSQL VM Storage VM VPS VM Build VM Ubun…" at bounding box center [343, 160] width 431 height 233
type input "ANANDJOSHI"
click at [197, 56] on div at bounding box center [193, 57] width 38 height 12
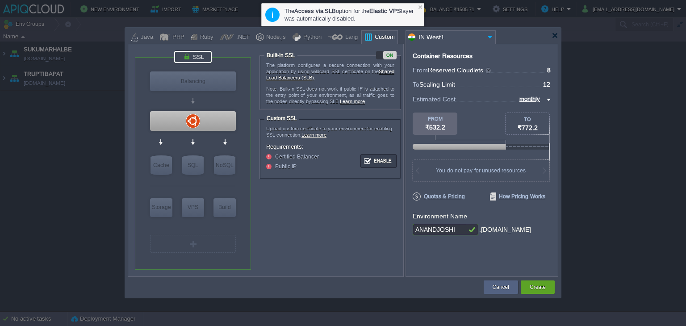
type input "Ubuntu 22.04"
click at [191, 122] on div at bounding box center [193, 121] width 86 height 20
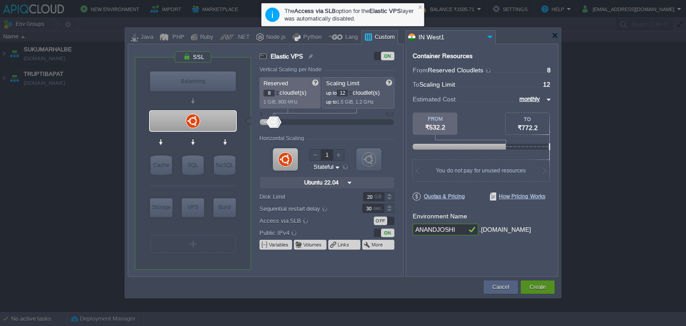
click at [537, 286] on button "Create" at bounding box center [538, 287] width 16 height 9
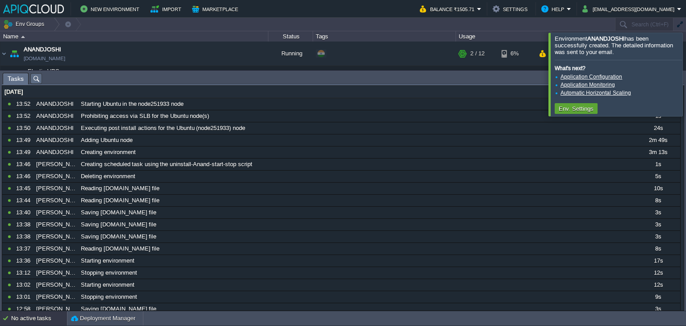
click at [686, 71] on div at bounding box center [697, 74] width 0 height 83
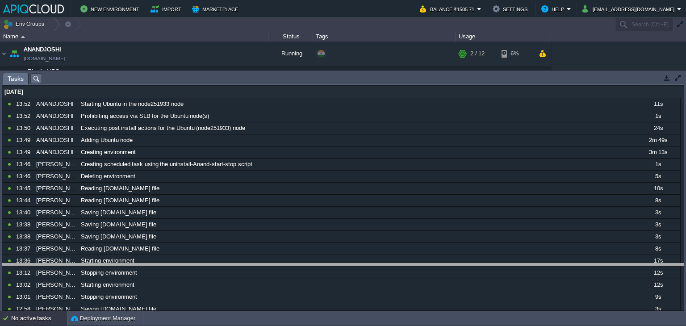
drag, startPoint x: 451, startPoint y: 76, endPoint x: 454, endPoint y: 266, distance: 190.8
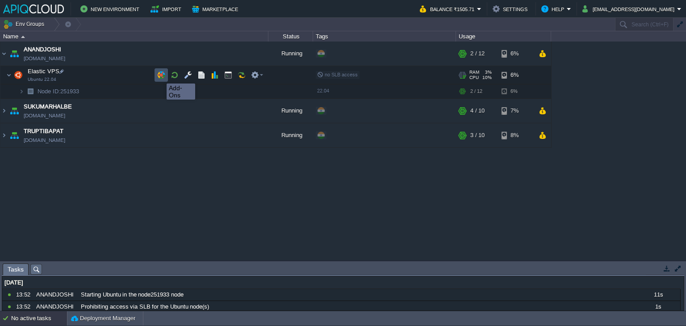
click at [160, 76] on button "button" at bounding box center [161, 75] width 8 height 8
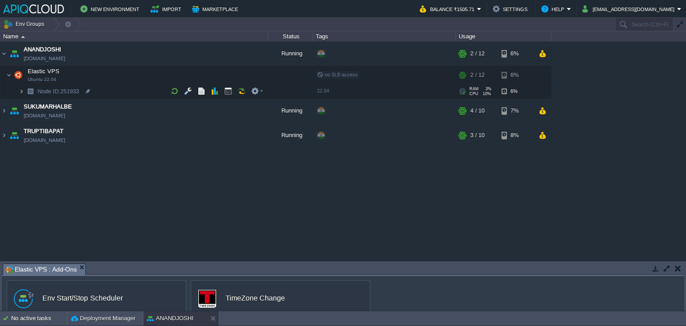
click at [21, 90] on img at bounding box center [21, 91] width 5 height 14
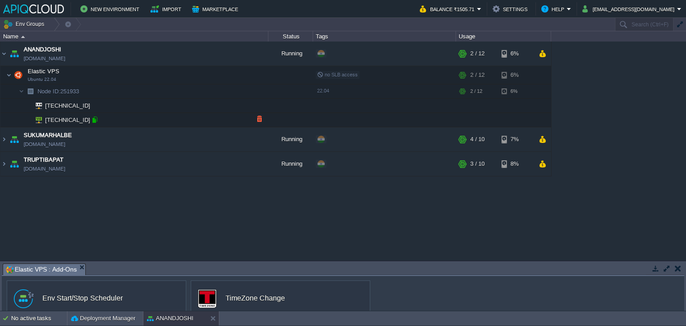
click at [95, 118] on div at bounding box center [95, 120] width 8 height 8
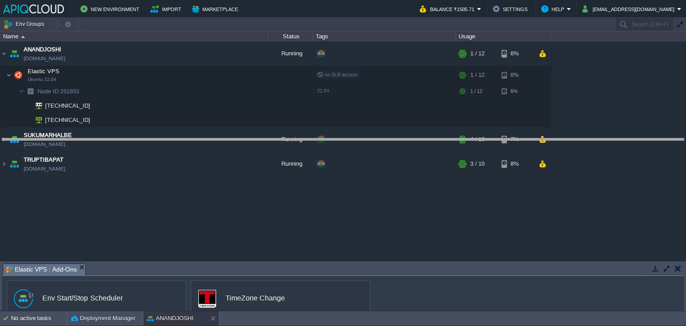
drag, startPoint x: 183, startPoint y: 269, endPoint x: 202, endPoint y: 143, distance: 126.9
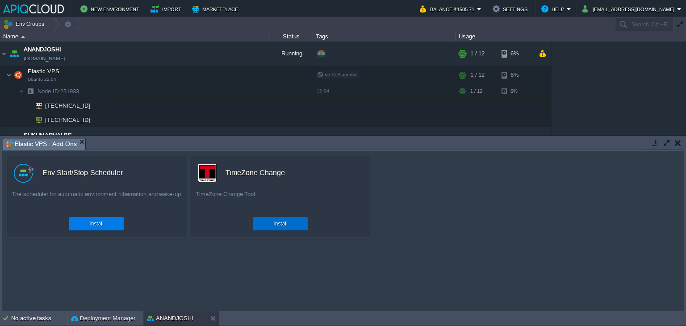
click at [270, 221] on div "Install" at bounding box center [280, 223] width 41 height 13
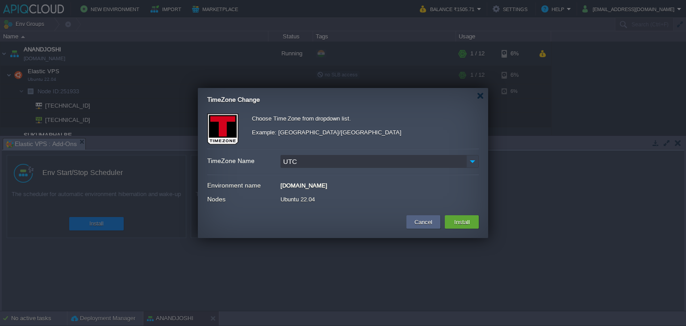
click at [471, 161] on img at bounding box center [472, 161] width 13 height 13
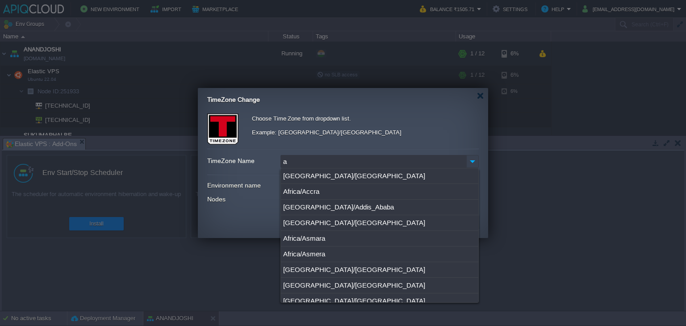
scroll to position [0, 0]
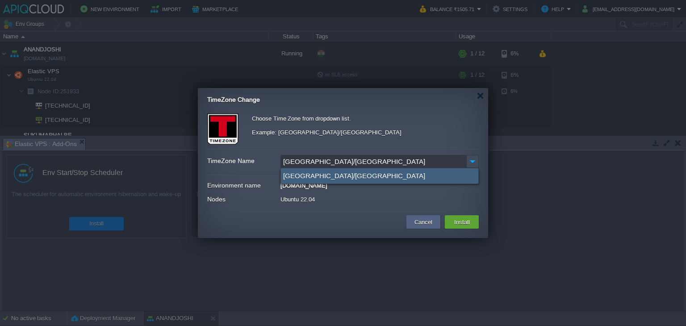
type input "[GEOGRAPHIC_DATA]/[GEOGRAPHIC_DATA]"
click at [311, 175] on div "[GEOGRAPHIC_DATA]/[GEOGRAPHIC_DATA]" at bounding box center [379, 175] width 197 height 15
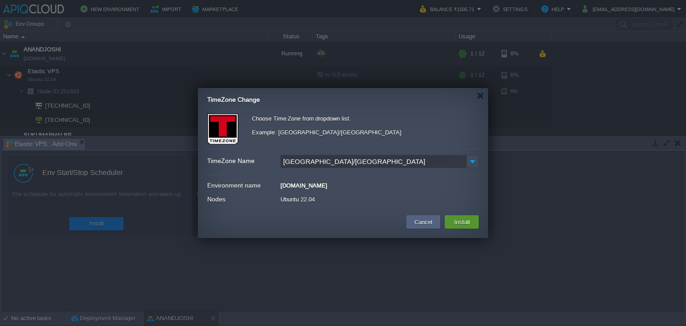
click at [472, 221] on button "Install" at bounding box center [462, 222] width 21 height 11
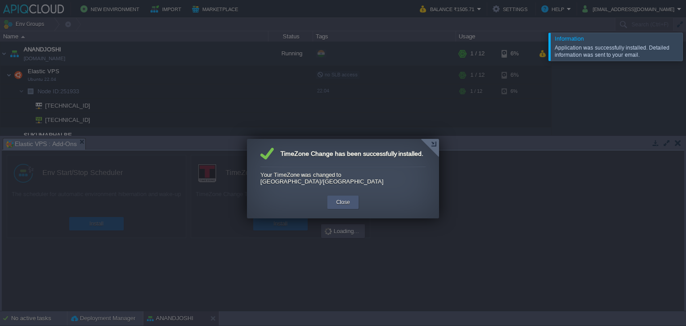
click at [350, 196] on div "Close" at bounding box center [343, 202] width 18 height 13
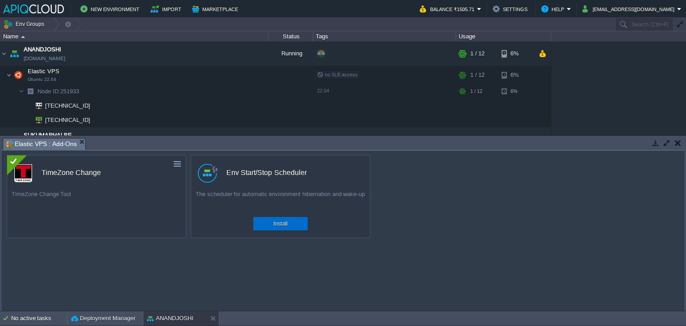
click at [290, 219] on div "Install" at bounding box center [280, 223] width 41 height 13
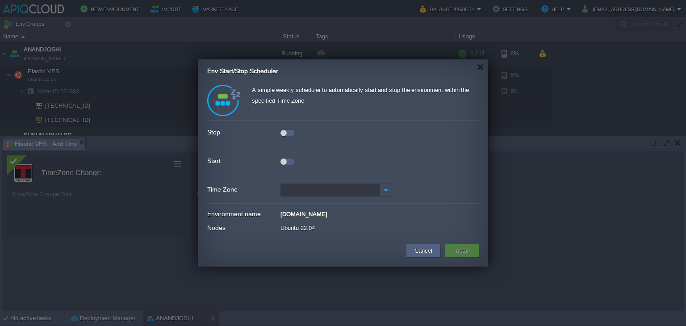
click at [282, 131] on div at bounding box center [284, 133] width 6 height 6
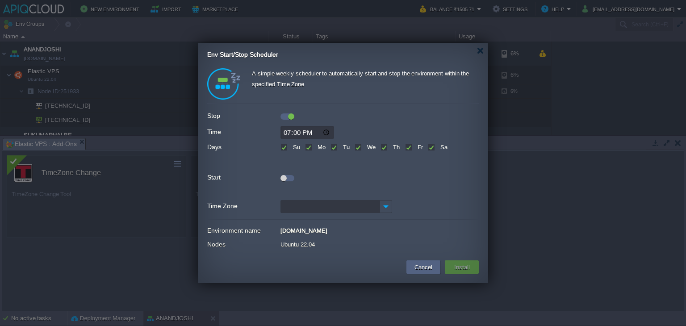
click at [288, 131] on input "19:00" at bounding box center [308, 132] width 54 height 13
type input "15:30"
click at [291, 147] on label "Su" at bounding box center [295, 147] width 9 height 7
click at [285, 147] on input "Su" at bounding box center [284, 148] width 6 height 6
checkbox input "false"
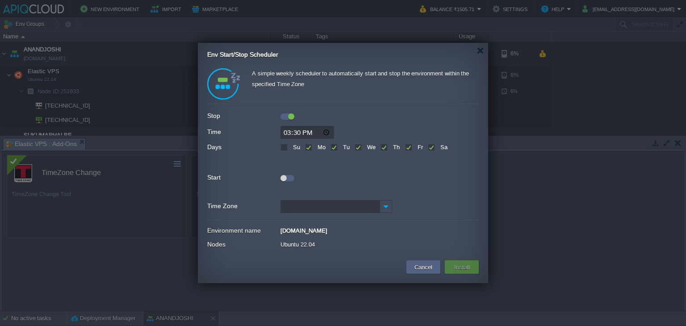
click at [438, 145] on label "Sa" at bounding box center [442, 147] width 9 height 7
click at [434, 145] on input "Sa" at bounding box center [431, 148] width 6 height 6
checkbox input "false"
click at [284, 178] on div at bounding box center [284, 178] width 6 height 6
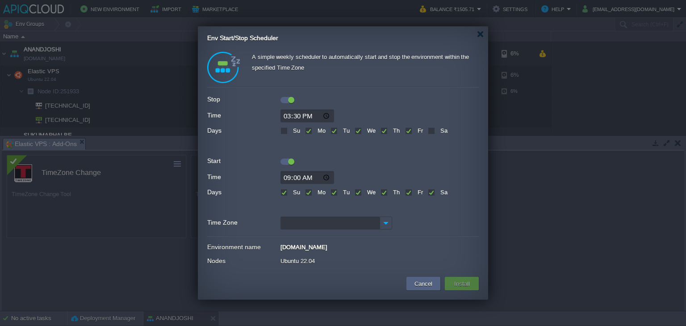
click at [291, 192] on label "Su" at bounding box center [295, 192] width 9 height 7
click at [282, 192] on input "Su" at bounding box center [284, 193] width 6 height 6
checkbox input "false"
click at [438, 192] on label "Sa" at bounding box center [442, 192] width 9 height 7
click at [430, 192] on input "Sa" at bounding box center [431, 193] width 6 height 6
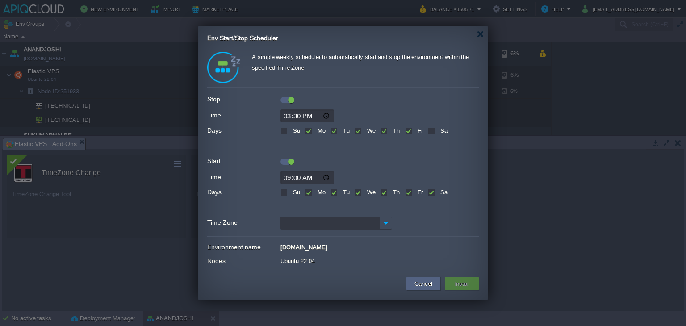
checkbox input "false"
click at [311, 225] on input "Time Zone" at bounding box center [330, 223] width 99 height 13
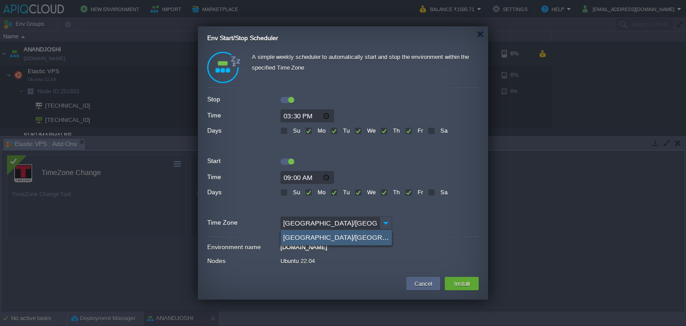
type input "[GEOGRAPHIC_DATA]/[GEOGRAPHIC_DATA] (GMT+05:30)"
click at [311, 235] on div "[GEOGRAPHIC_DATA]/[GEOGRAPHIC_DATA] (GMT+05:30)" at bounding box center [336, 237] width 111 height 15
click at [465, 281] on button "Install" at bounding box center [462, 283] width 21 height 11
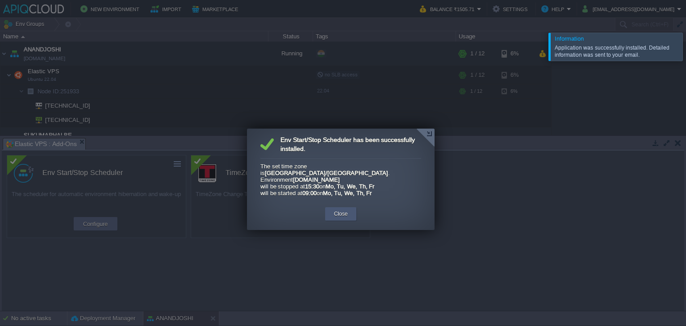
click at [340, 210] on button "Close" at bounding box center [341, 214] width 14 height 9
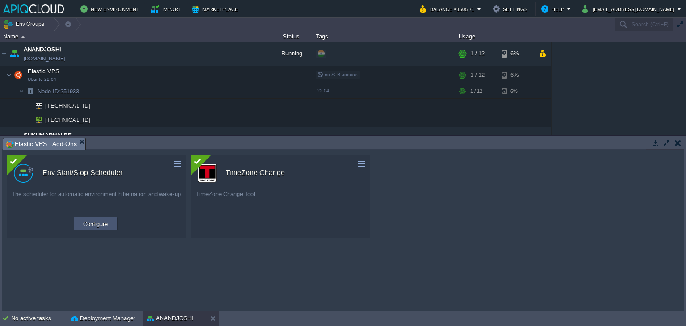
click at [94, 226] on button "Configure" at bounding box center [95, 223] width 30 height 11
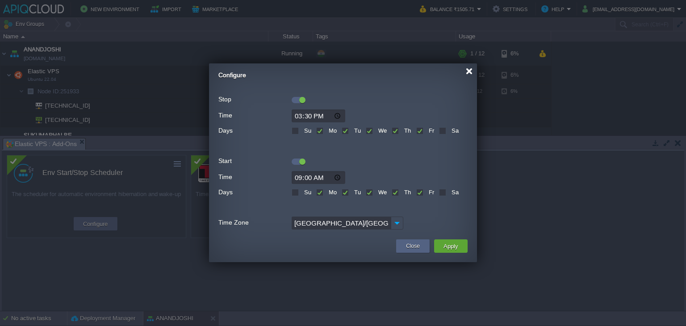
click at [468, 70] on div at bounding box center [469, 71] width 7 height 7
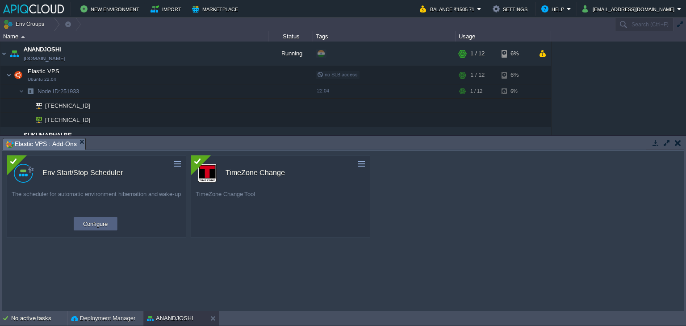
click at [679, 141] on button "button" at bounding box center [678, 143] width 6 height 8
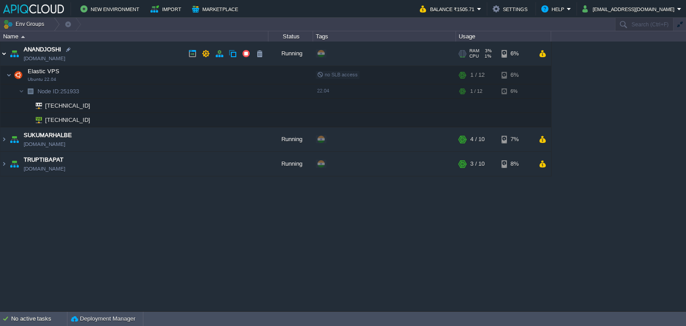
click at [4, 54] on img at bounding box center [3, 54] width 7 height 24
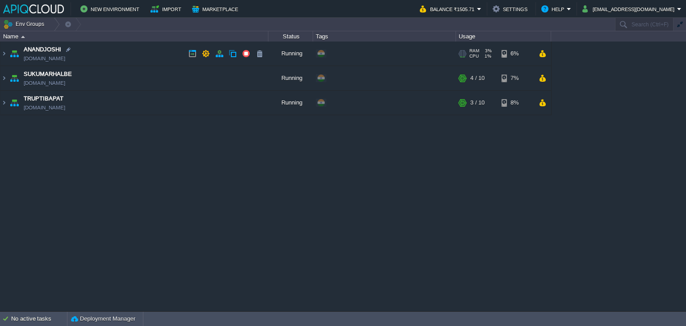
click at [127, 54] on td "ANANDJOSHI [DOMAIN_NAME]" at bounding box center [134, 54] width 268 height 25
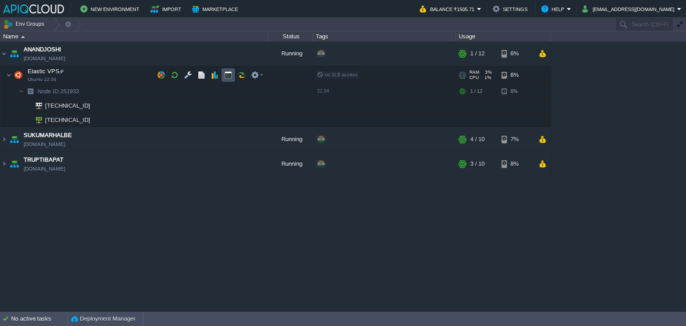
click at [231, 76] on button "button" at bounding box center [228, 75] width 8 height 8
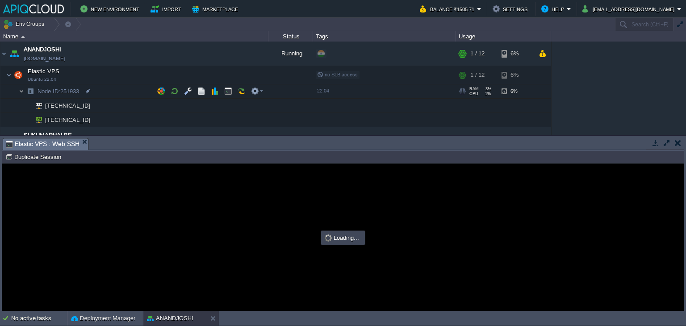
click at [21, 91] on img at bounding box center [21, 91] width 5 height 14
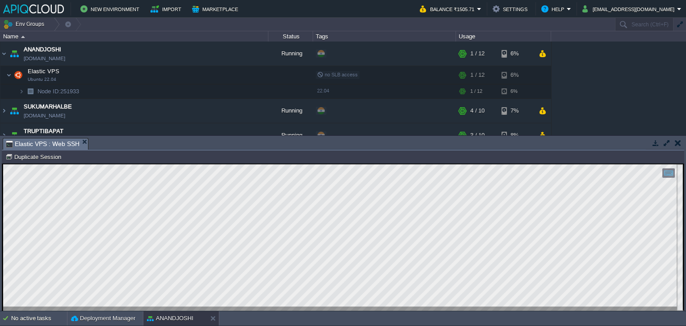
type input "#000000"
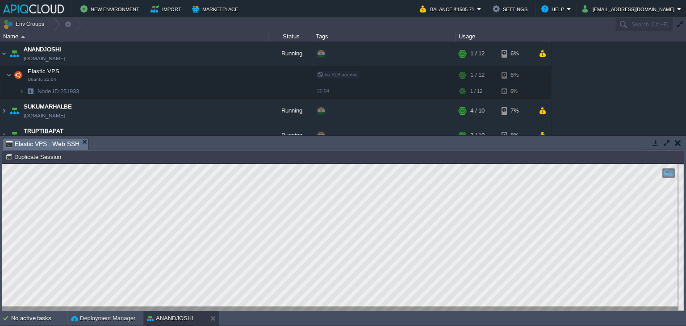
click at [677, 145] on button "button" at bounding box center [678, 143] width 6 height 8
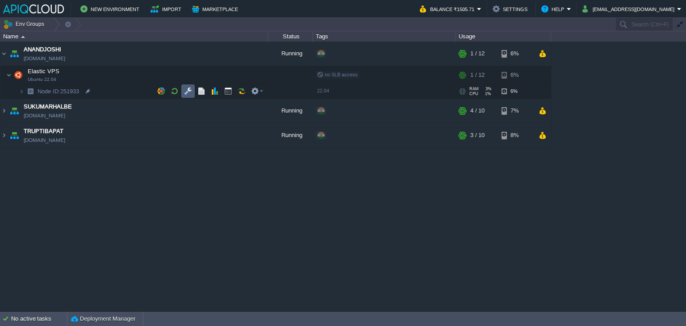
click at [186, 86] on td at bounding box center [187, 90] width 13 height 13
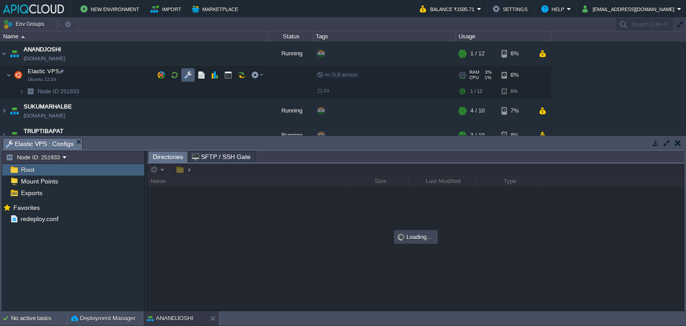
click at [188, 74] on button "button" at bounding box center [188, 75] width 8 height 8
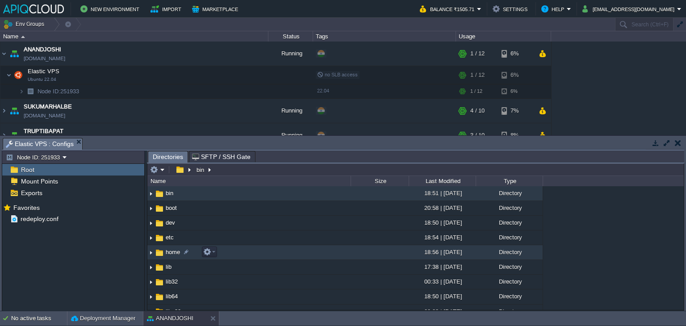
click at [151, 254] on img at bounding box center [150, 253] width 7 height 14
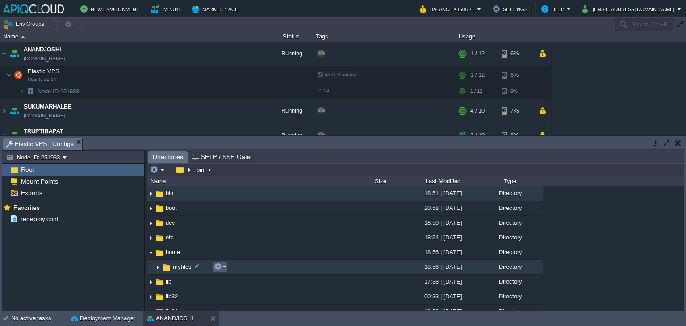
click at [223, 266] on em at bounding box center [220, 267] width 12 height 8
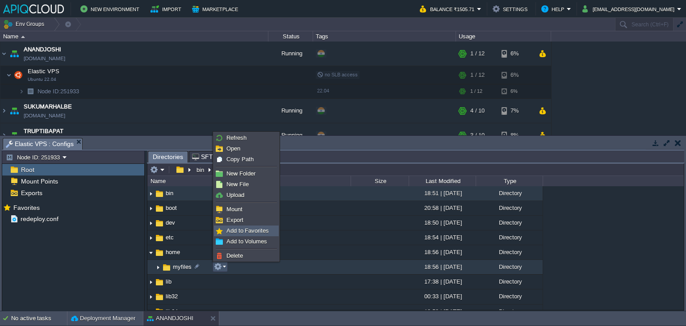
click at [227, 229] on span "Add to Favorites" at bounding box center [248, 230] width 42 height 7
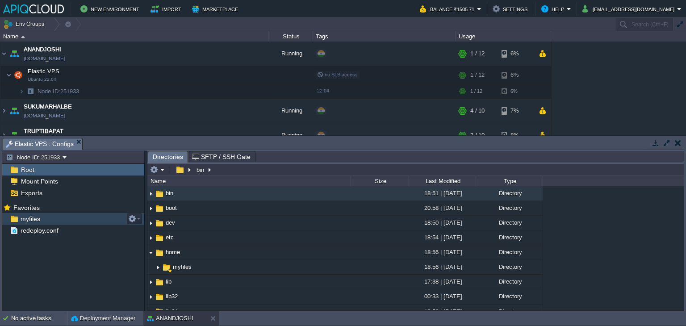
click at [22, 218] on span "myfiles" at bounding box center [30, 219] width 23 height 8
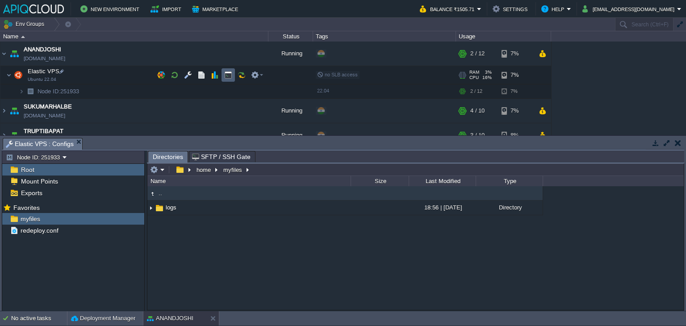
click at [231, 79] on td at bounding box center [228, 74] width 13 height 13
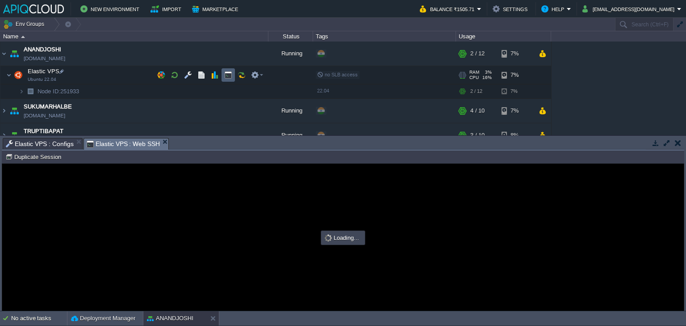
type input "#000000"
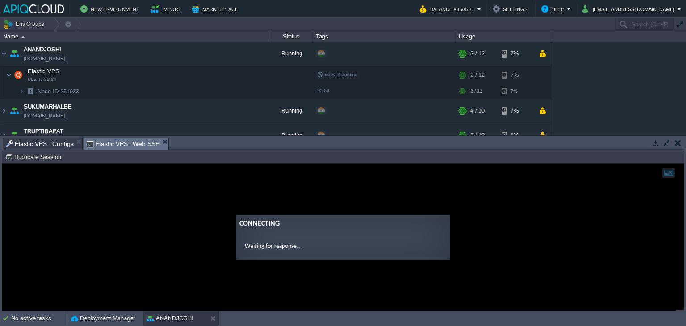
click at [48, 145] on span "Elastic VPS : Configs" at bounding box center [40, 143] width 68 height 11
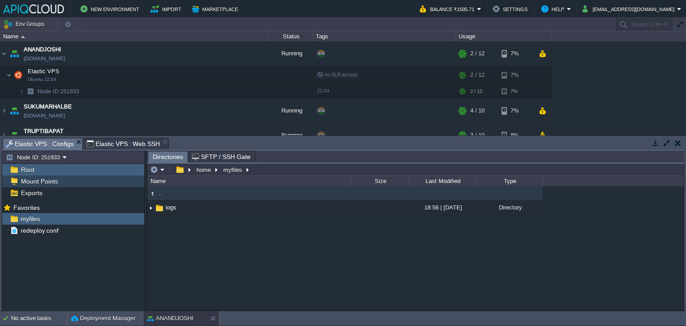
click at [34, 179] on span "Mount Points" at bounding box center [39, 181] width 40 height 8
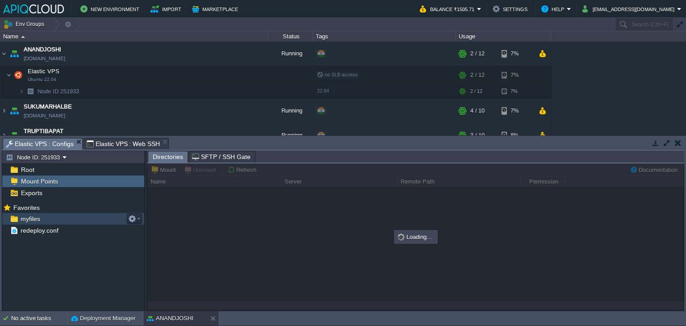
click at [30, 215] on span "myfiles" at bounding box center [30, 219] width 23 height 8
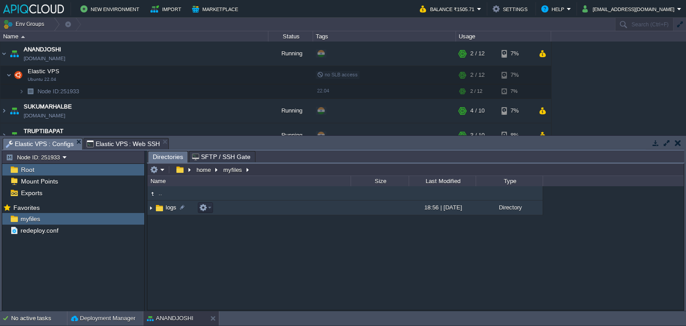
click at [150, 210] on img at bounding box center [150, 208] width 7 height 14
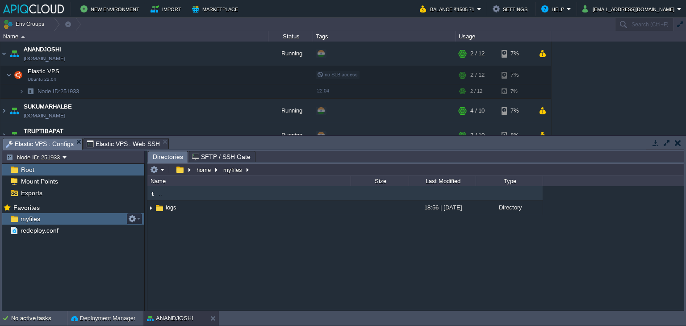
click at [36, 218] on span "myfiles" at bounding box center [30, 219] width 23 height 8
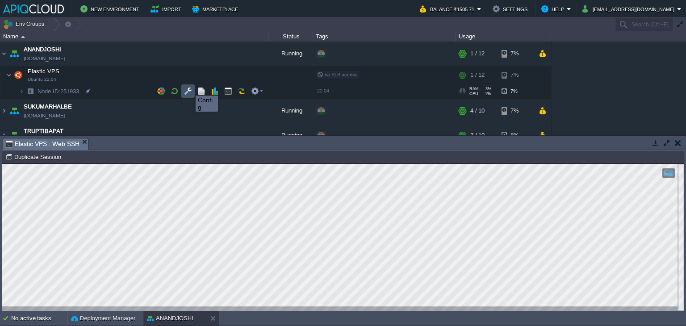
click at [189, 88] on button "button" at bounding box center [188, 91] width 8 height 8
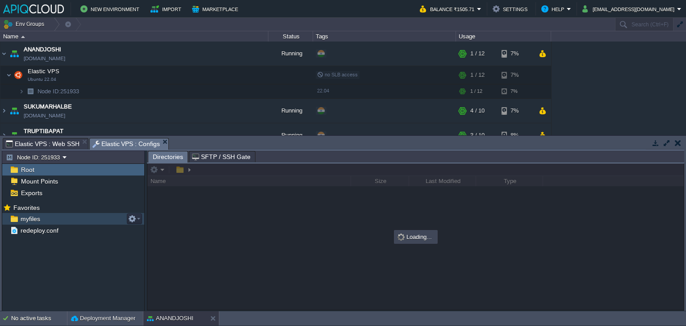
click at [29, 217] on span "myfiles" at bounding box center [30, 219] width 23 height 8
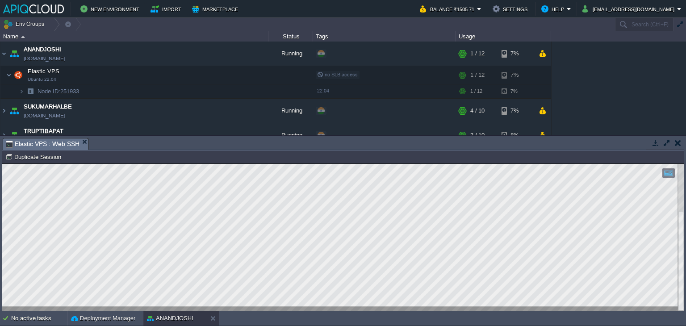
click at [678, 142] on button "button" at bounding box center [678, 143] width 6 height 8
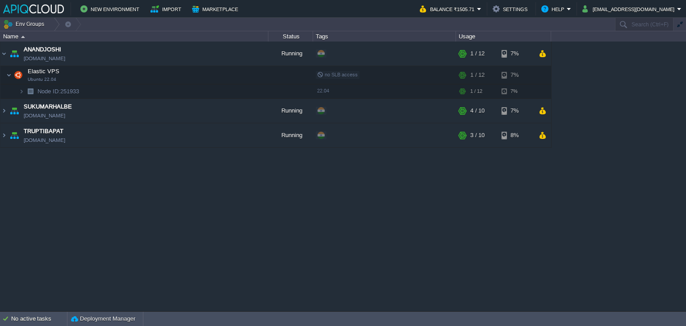
click at [327, 239] on div "ANANDJOSHI [DOMAIN_NAME] Running + Add to Env Group RAM 3% CPU 0% 1 / 12 7% Ela…" at bounding box center [343, 177] width 686 height 270
click at [2, 52] on img at bounding box center [3, 54] width 7 height 24
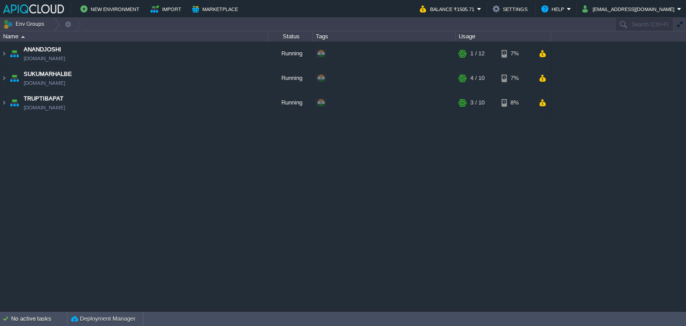
click at [384, 227] on div "ANANDJOSHI [DOMAIN_NAME] Running + Add to Env Group RAM 3% CPU 0% 1 / 12 7% Ela…" at bounding box center [343, 177] width 686 height 270
click at [145, 50] on td "ANANDJOSHI [DOMAIN_NAME]" at bounding box center [134, 54] width 268 height 25
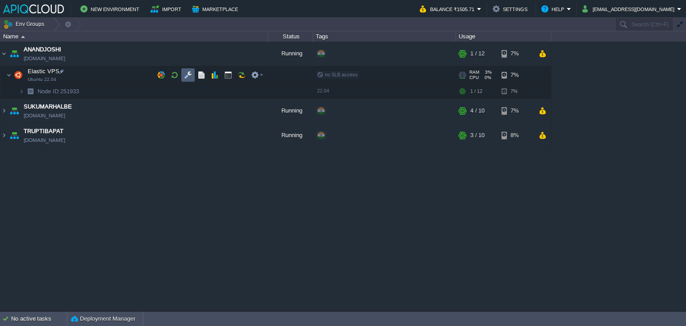
click at [188, 72] on button "button" at bounding box center [188, 75] width 8 height 8
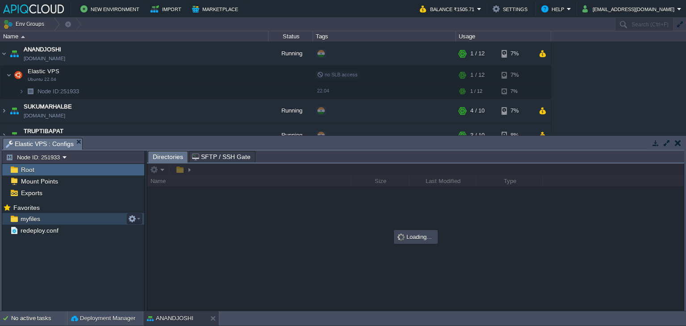
click at [26, 219] on span "myfiles" at bounding box center [30, 219] width 23 height 8
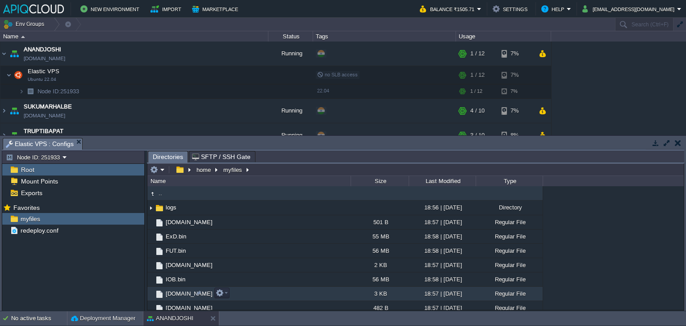
click at [176, 292] on span "[DOMAIN_NAME]" at bounding box center [189, 294] width 50 height 8
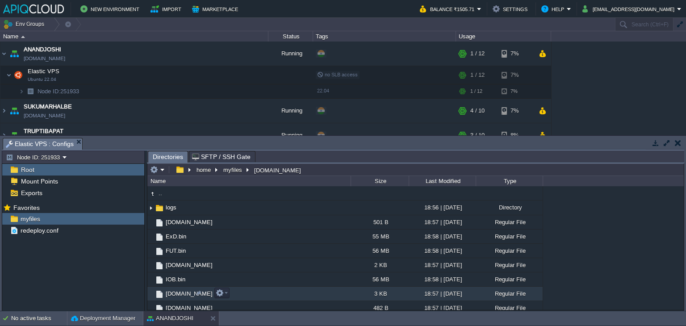
click at [176, 292] on span "[DOMAIN_NAME]" at bounding box center [189, 294] width 50 height 8
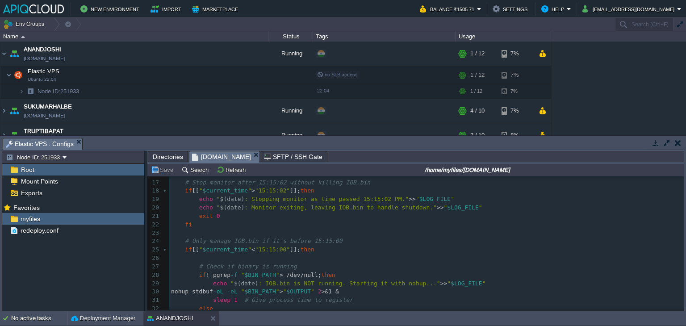
scroll to position [171, 0]
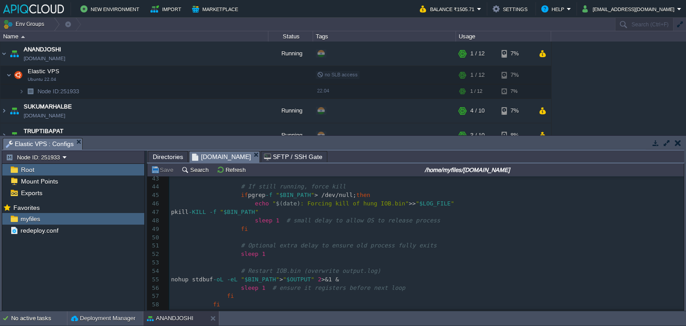
click at [678, 143] on button "button" at bounding box center [678, 143] width 6 height 8
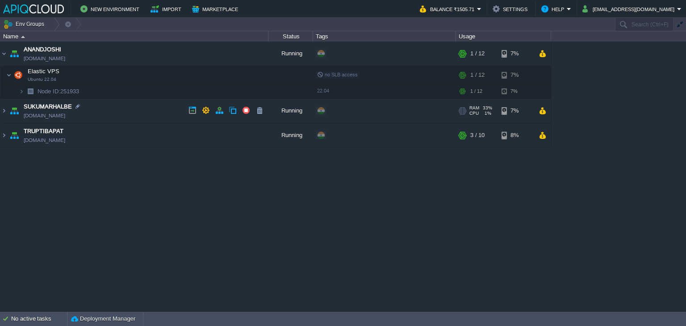
click at [143, 109] on td "SUKUMARHALBE [DOMAIN_NAME]" at bounding box center [134, 111] width 268 height 25
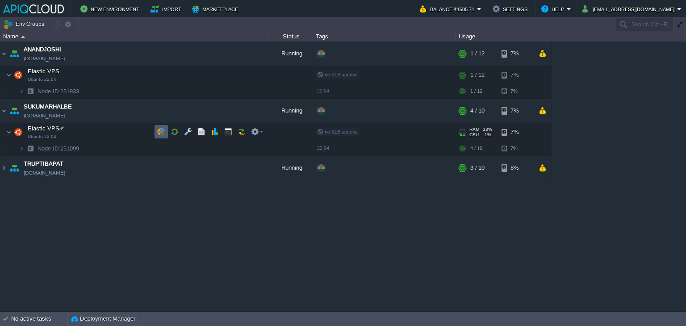
click at [156, 133] on td at bounding box center [161, 131] width 13 height 13
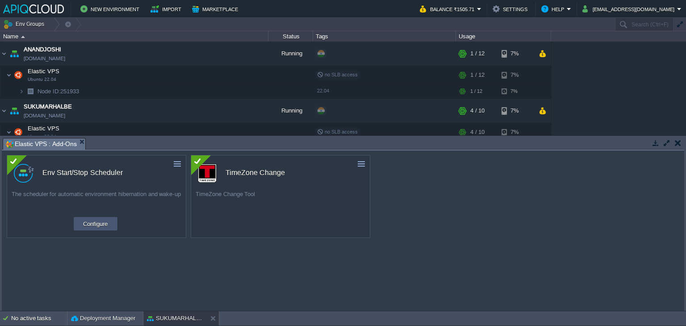
click at [100, 225] on button "Configure" at bounding box center [95, 223] width 30 height 11
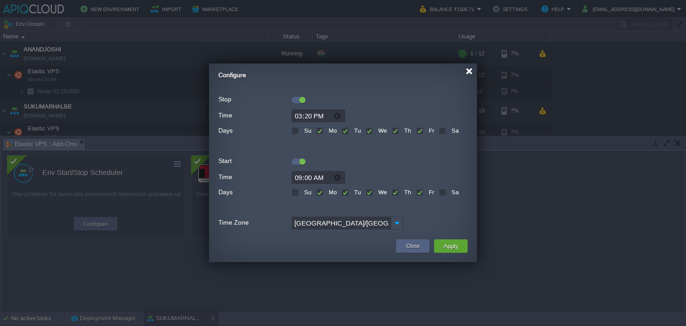
click at [468, 71] on div at bounding box center [469, 71] width 7 height 7
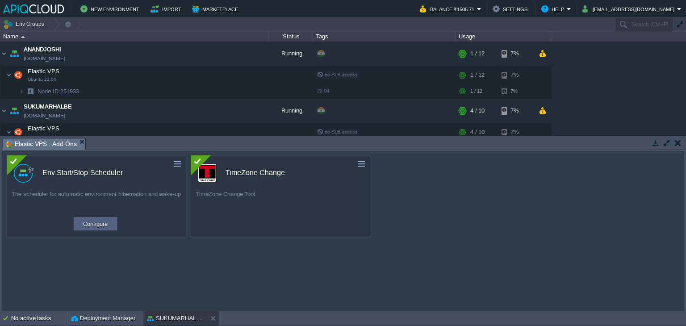
click at [680, 142] on button "button" at bounding box center [678, 143] width 6 height 8
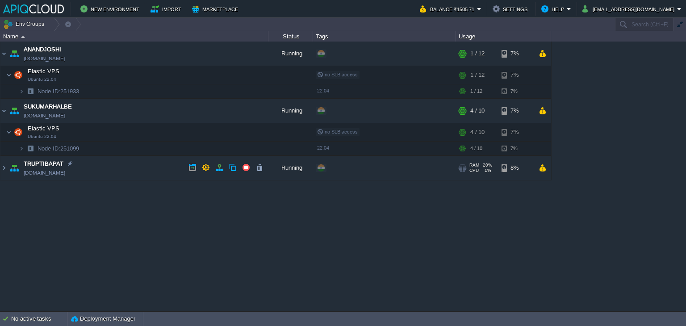
click at [162, 168] on td "TRUPTIBAPAT [DOMAIN_NAME]" at bounding box center [134, 168] width 268 height 25
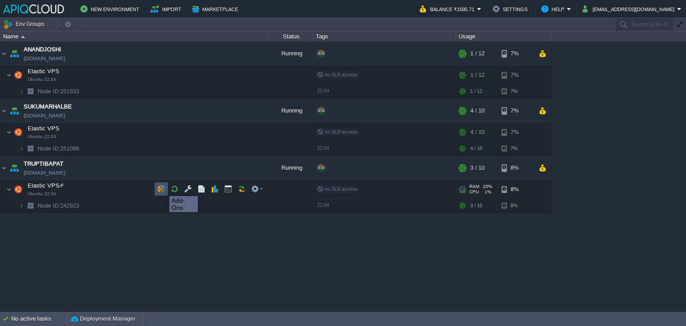
click at [163, 188] on button "button" at bounding box center [161, 189] width 8 height 8
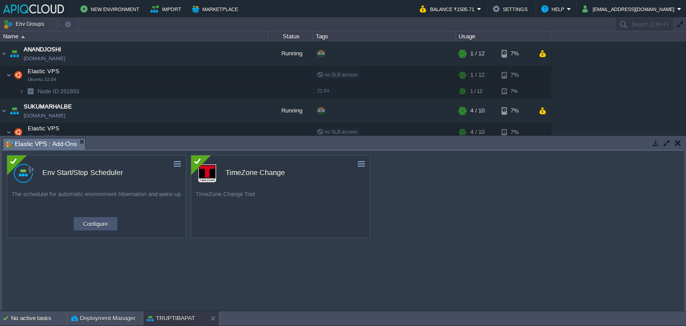
click at [94, 221] on button "Configure" at bounding box center [95, 223] width 30 height 11
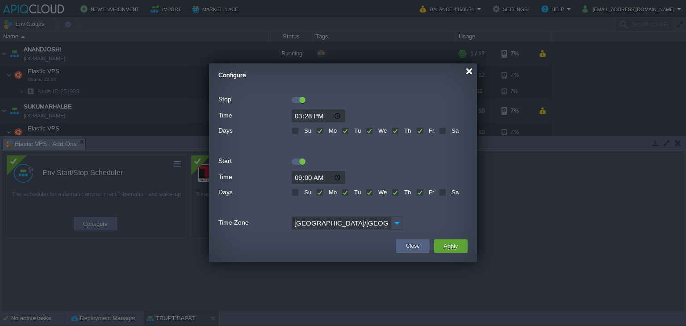
click at [468, 73] on div at bounding box center [469, 71] width 7 height 7
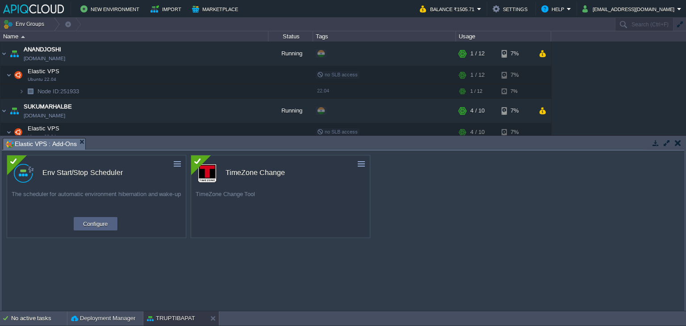
click at [676, 141] on button "button" at bounding box center [678, 143] width 6 height 8
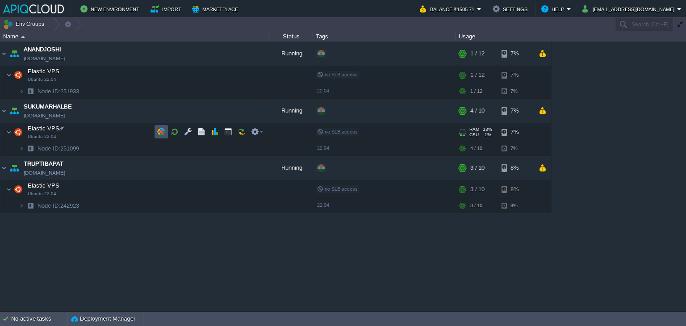
click at [159, 134] on button "button" at bounding box center [161, 132] width 8 height 8
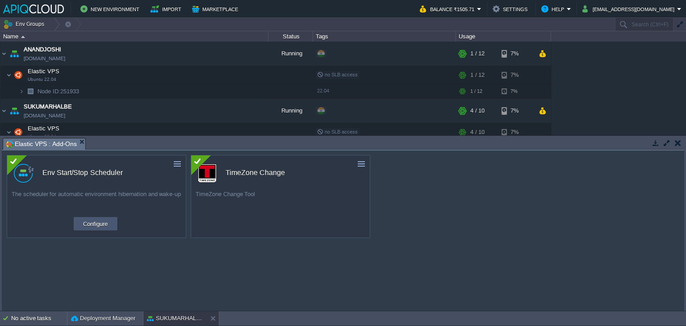
click at [95, 219] on button "Configure" at bounding box center [95, 223] width 30 height 11
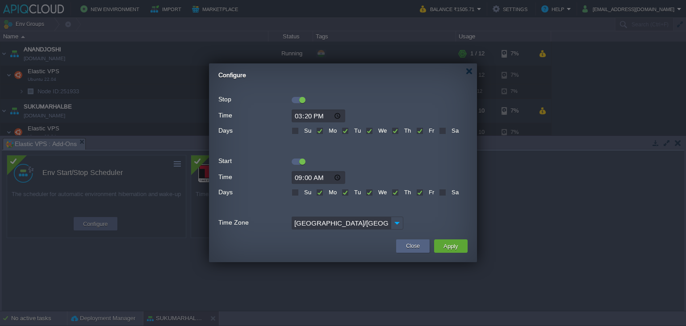
click at [314, 113] on input "15:20" at bounding box center [319, 115] width 54 height 13
click at [307, 114] on input "15:20" at bounding box center [319, 115] width 54 height 13
type input "15:30"
click at [452, 246] on button "Apply" at bounding box center [451, 246] width 20 height 11
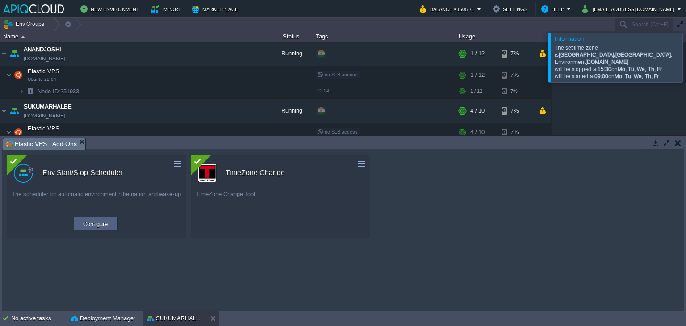
click at [677, 142] on button "button" at bounding box center [678, 143] width 6 height 8
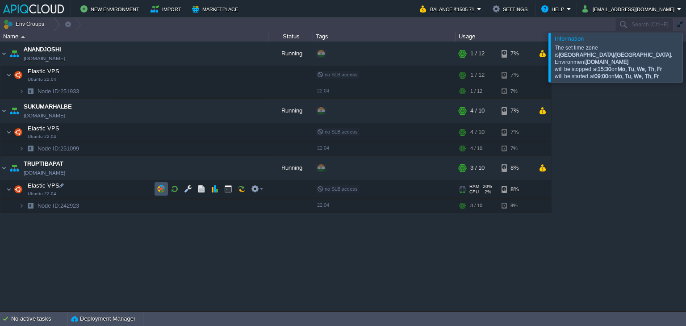
click at [161, 186] on button "button" at bounding box center [161, 189] width 8 height 8
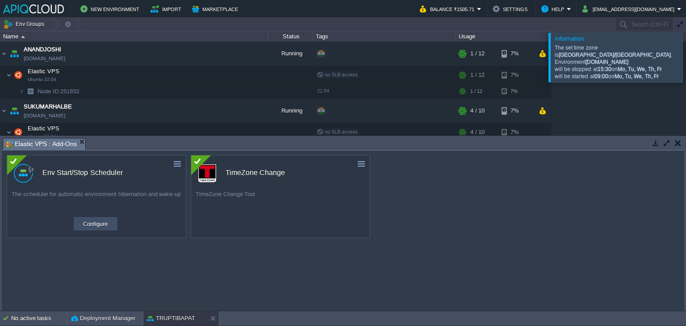
click at [89, 220] on button "Configure" at bounding box center [95, 223] width 30 height 11
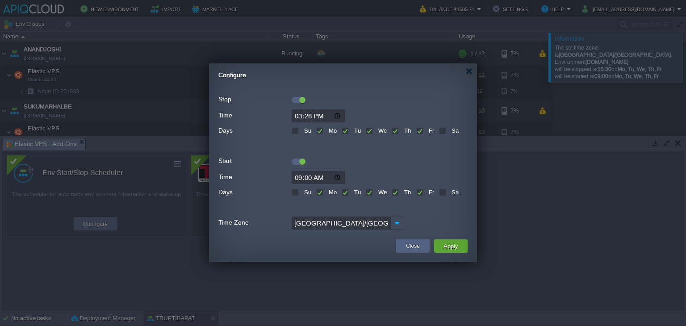
click at [311, 113] on input "15:28" at bounding box center [319, 115] width 54 height 13
type input "15:30"
click at [446, 247] on button "Apply" at bounding box center [451, 246] width 20 height 11
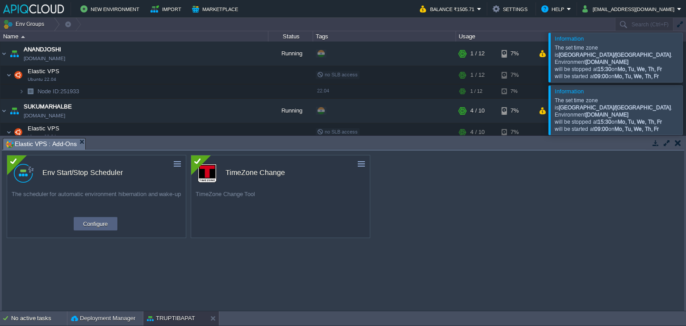
click at [676, 141] on button "button" at bounding box center [678, 143] width 6 height 8
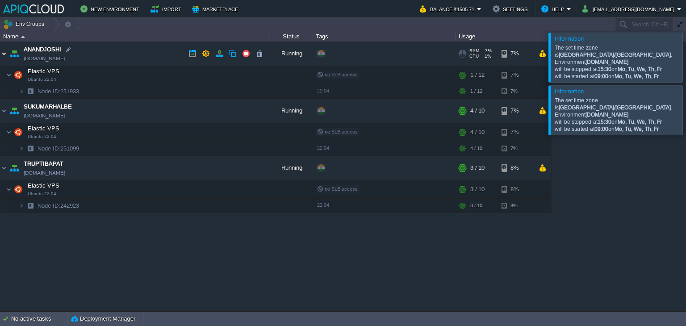
click at [4, 52] on img at bounding box center [3, 54] width 7 height 24
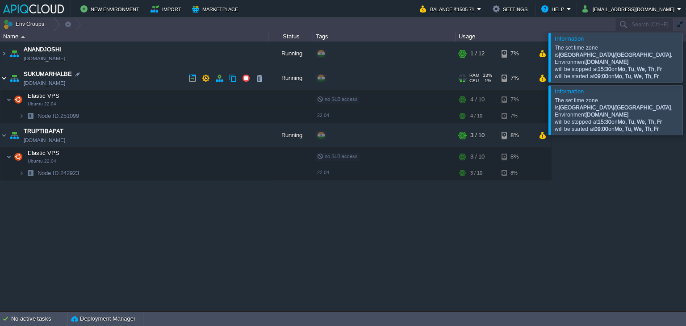
click at [4, 77] on img at bounding box center [3, 78] width 7 height 24
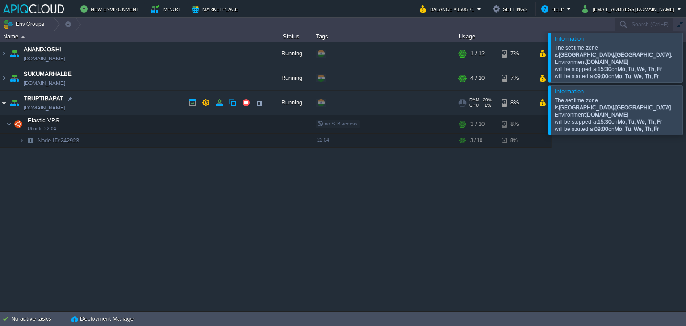
click at [6, 101] on img at bounding box center [3, 103] width 7 height 24
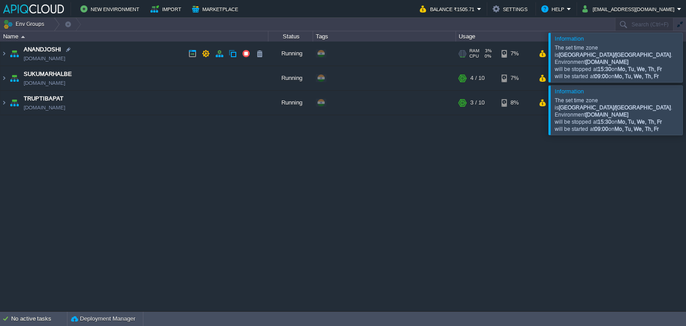
click at [165, 55] on td "ANANDJOSHI [DOMAIN_NAME]" at bounding box center [134, 54] width 268 height 25
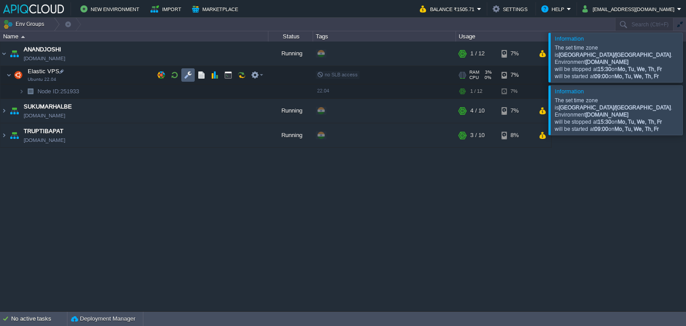
click at [188, 72] on button "button" at bounding box center [188, 75] width 8 height 8
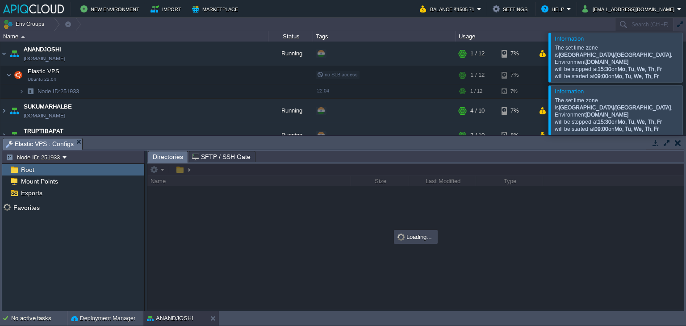
click at [686, 55] on div at bounding box center [697, 57] width 0 height 49
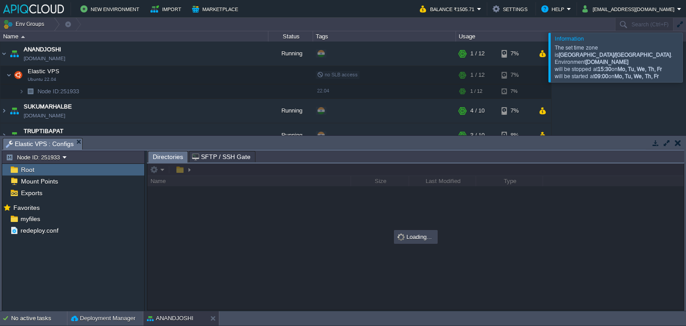
click at [686, 55] on div at bounding box center [697, 57] width 0 height 49
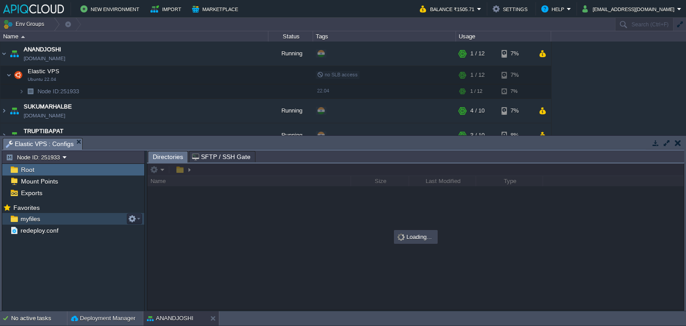
click at [21, 220] on span "myfiles" at bounding box center [30, 219] width 23 height 8
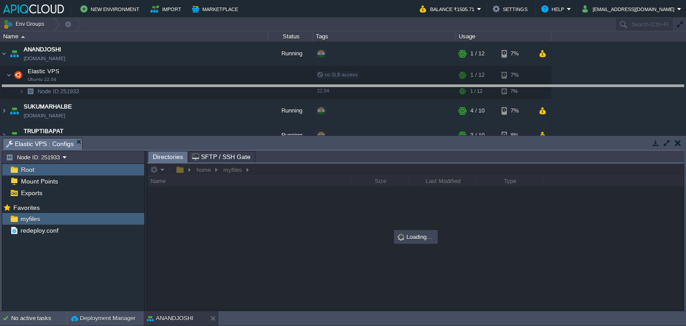
drag, startPoint x: 279, startPoint y: 141, endPoint x: 289, endPoint y: 88, distance: 54.0
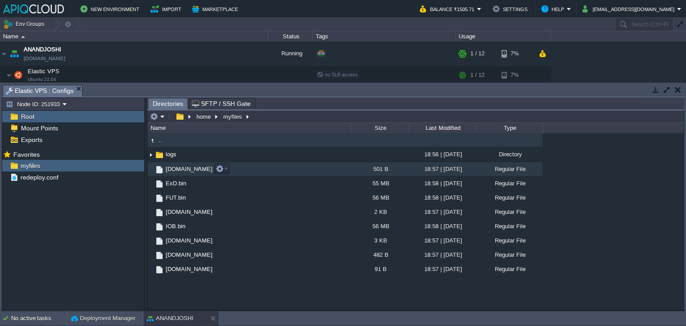
click at [178, 170] on span "[DOMAIN_NAME]" at bounding box center [189, 169] width 50 height 8
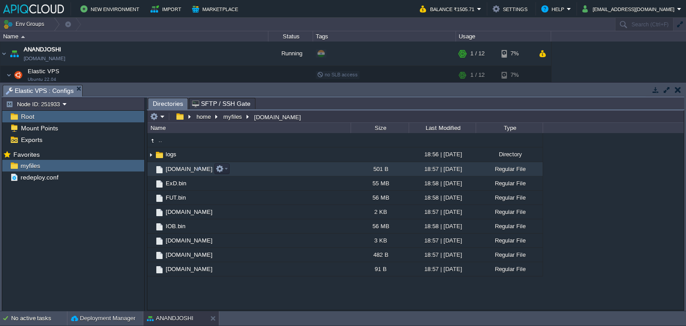
click at [178, 170] on span "[DOMAIN_NAME]" at bounding box center [189, 169] width 50 height 8
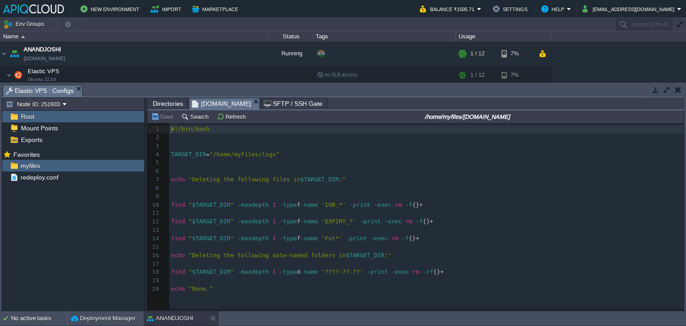
scroll to position [3, 0]
click at [681, 89] on td at bounding box center [677, 89] width 11 height 11
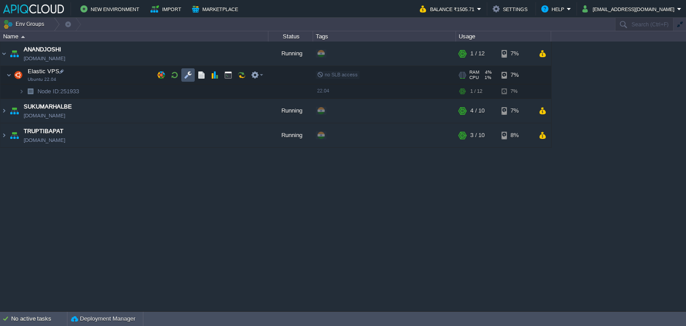
click at [186, 72] on button "button" at bounding box center [188, 75] width 8 height 8
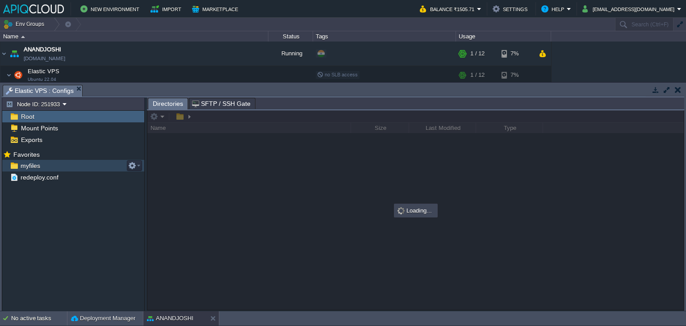
click at [23, 169] on span "myfiles" at bounding box center [30, 166] width 23 height 8
click at [32, 164] on span "myfiles" at bounding box center [30, 166] width 23 height 8
click at [33, 164] on span "myfiles" at bounding box center [30, 166] width 23 height 8
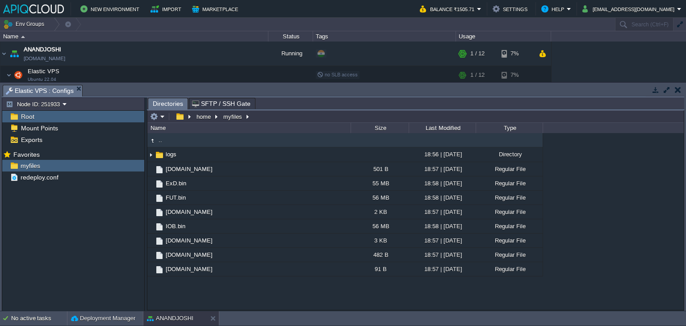
click at [679, 93] on td at bounding box center [677, 89] width 11 height 11
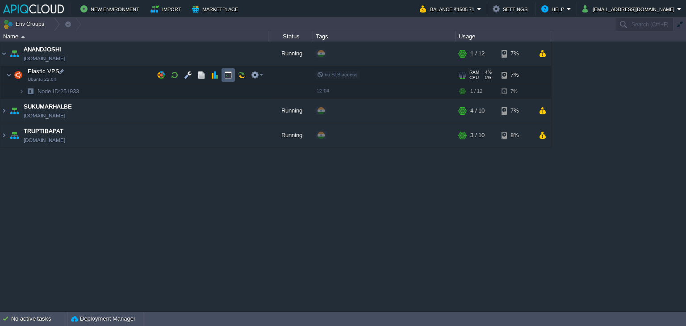
click at [228, 74] on button "button" at bounding box center [228, 75] width 8 height 8
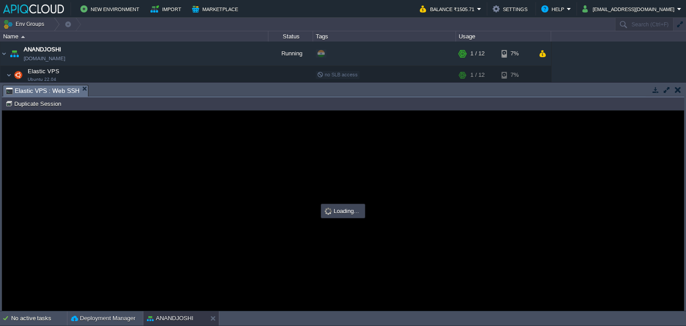
scroll to position [0, 0]
type input "#000000"
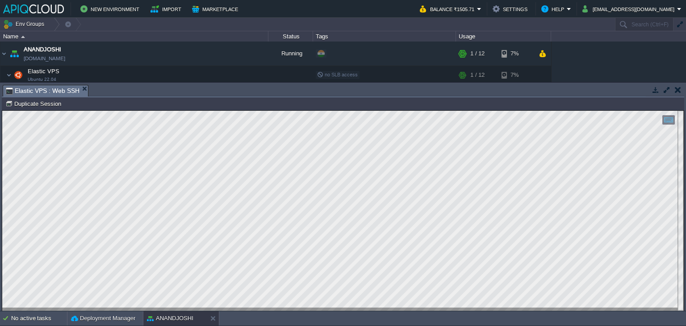
click at [2, 111] on html "Copy: Ctrl + Shift + C Paste: Ctrl + V Settings: Ctrl + Shift + Alt 0" at bounding box center [343, 111] width 682 height 0
type textarea "05 9 * * * /home/myfiles/[DOMAIN_NAME] 19 9 * * * cd /home/myfiles/ && ./ExD.bi…"
click at [2, 111] on html "Copy: Ctrl + Shift + C Paste: Ctrl + V Settings: Ctrl + Shift + Alt 0" at bounding box center [343, 111] width 682 height 0
click at [678, 90] on button "button" at bounding box center [678, 90] width 6 height 8
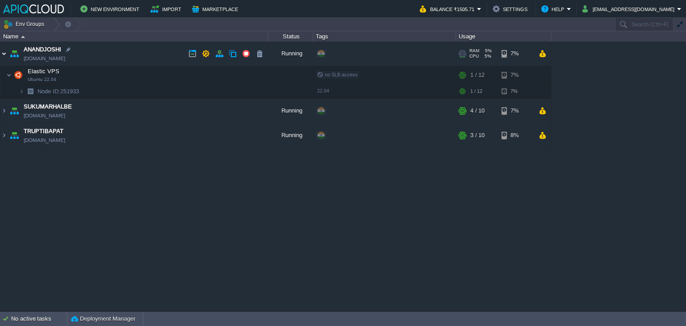
click at [7, 50] on img at bounding box center [3, 54] width 7 height 24
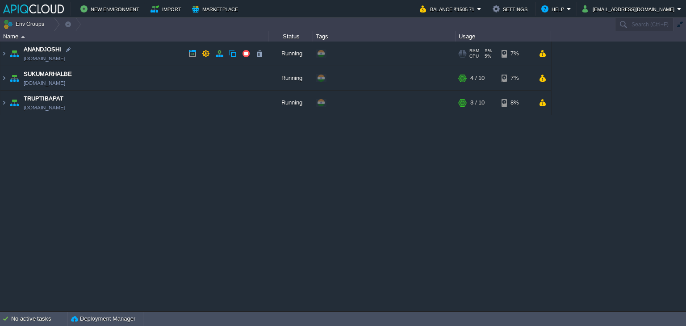
click at [152, 58] on td "ANANDJOSHI [DOMAIN_NAME]" at bounding box center [134, 54] width 268 height 25
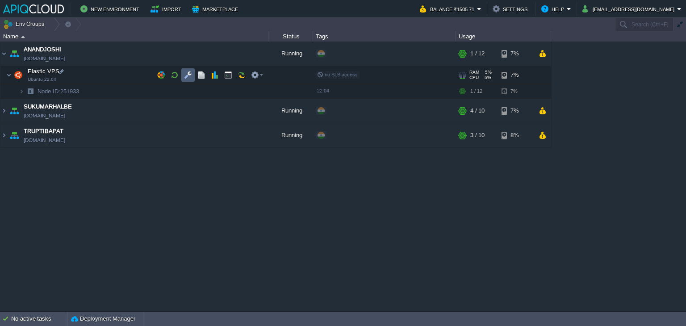
click at [185, 74] on button "button" at bounding box center [188, 75] width 8 height 8
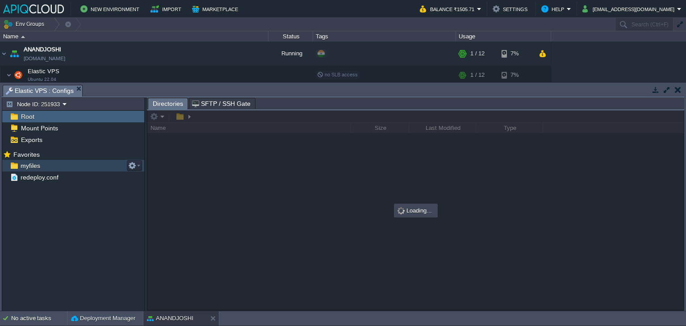
click at [30, 162] on span "myfiles" at bounding box center [30, 166] width 23 height 8
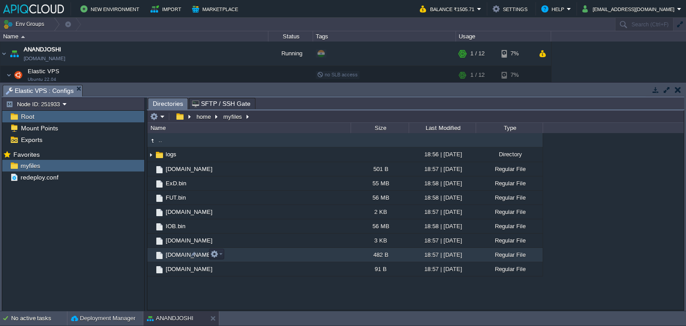
click at [175, 254] on span "[DOMAIN_NAME]" at bounding box center [189, 255] width 50 height 8
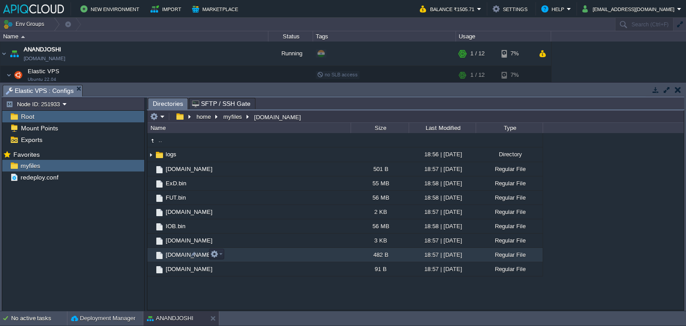
click at [175, 254] on span "[DOMAIN_NAME]" at bounding box center [189, 255] width 50 height 8
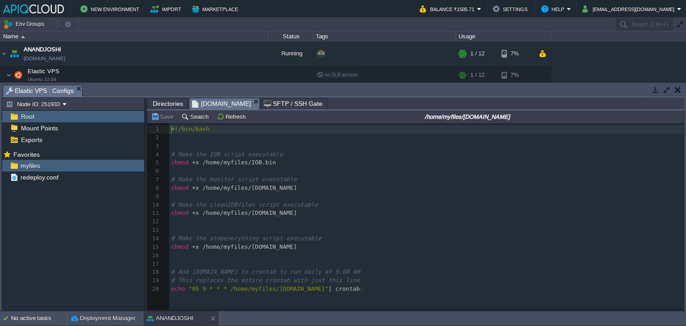
scroll to position [3, 0]
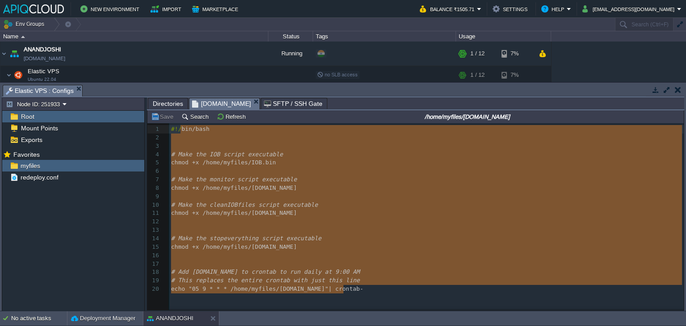
type textarea "#!/bin/bash # Make the IOB script executable chmod +x /home/myfiles/IOB.bin # M…"
drag, startPoint x: 353, startPoint y: 290, endPoint x: 167, endPoint y: 128, distance: 246.4
type textarea "#!/bin/bash # Make the IOB script executable chmod +x /home/myfiles/IOB.bin # M…"
drag, startPoint x: 344, startPoint y: 291, endPoint x: 147, endPoint y: 127, distance: 256.7
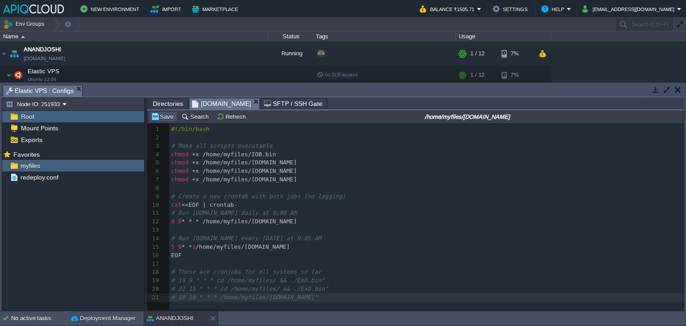
click at [164, 118] on button "Save" at bounding box center [163, 117] width 25 height 8
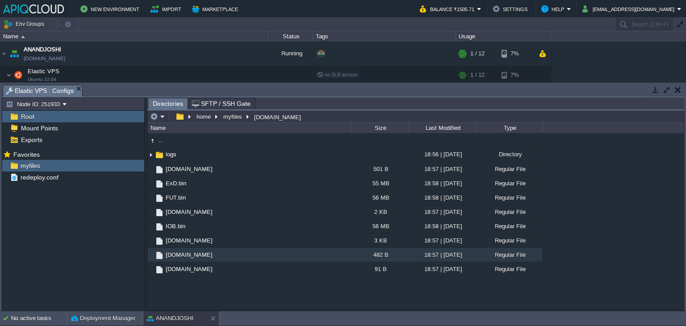
click at [258, 297] on div ".. logs 18:56 | [DATE] Directory [DOMAIN_NAME] 501 B 18:57 | [DATE] Regular Fil…" at bounding box center [415, 221] width 537 height 177
click at [676, 88] on button "button" at bounding box center [678, 90] width 6 height 8
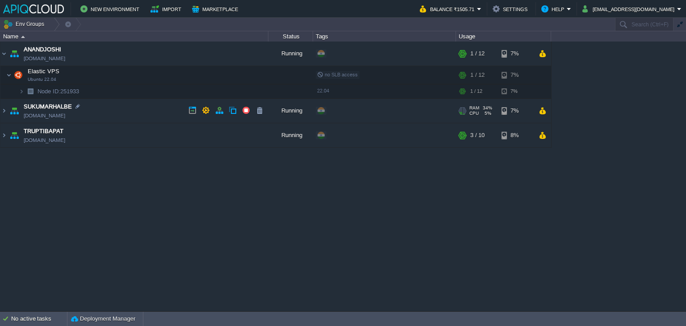
click at [147, 110] on td "SUKUMARHALBE [DOMAIN_NAME]" at bounding box center [134, 111] width 268 height 25
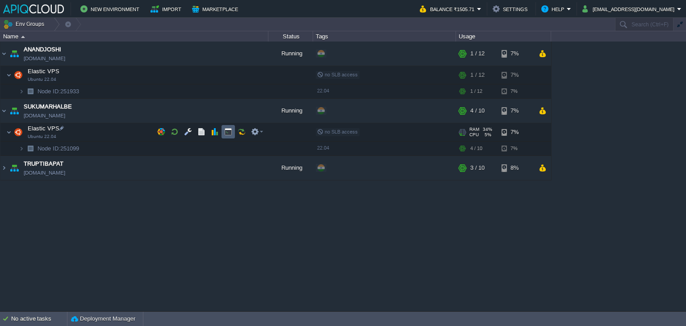
click at [227, 132] on button "button" at bounding box center [228, 132] width 8 height 8
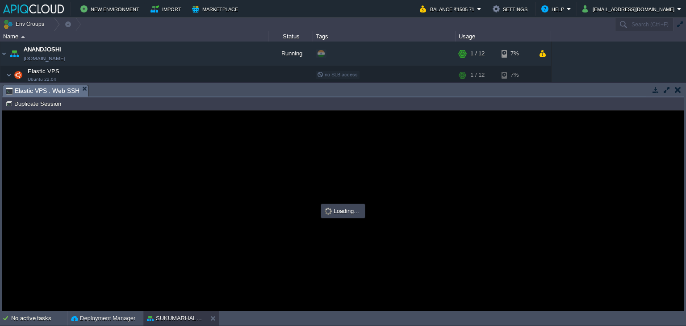
scroll to position [0, 0]
type input "#000000"
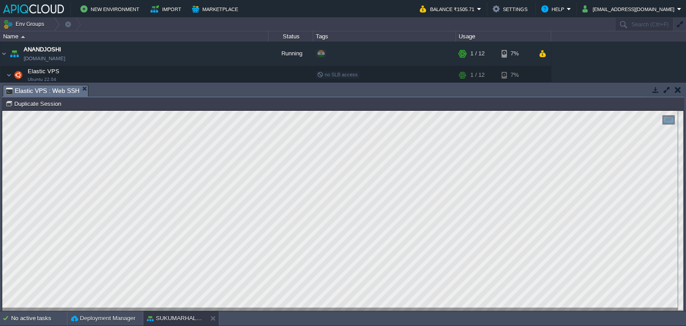
click at [679, 89] on button "button" at bounding box center [678, 90] width 6 height 8
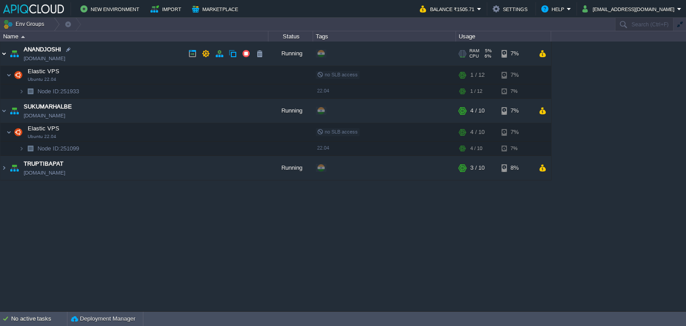
click at [3, 52] on img at bounding box center [3, 54] width 7 height 24
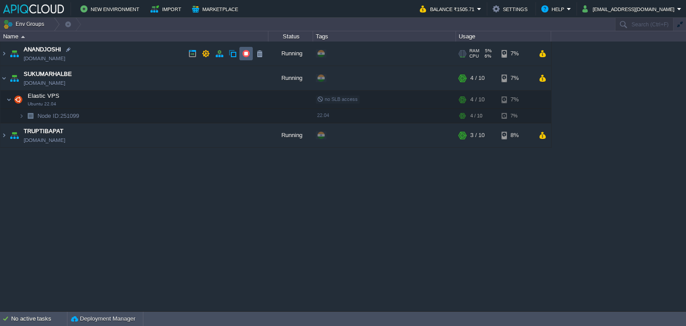
click at [245, 54] on button "button" at bounding box center [246, 54] width 8 height 8
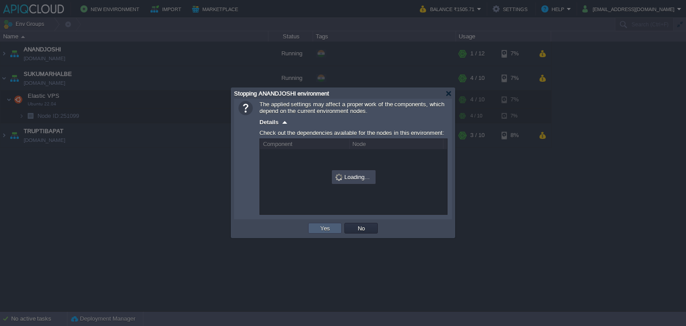
click at [327, 229] on button "Yes" at bounding box center [325, 228] width 15 height 8
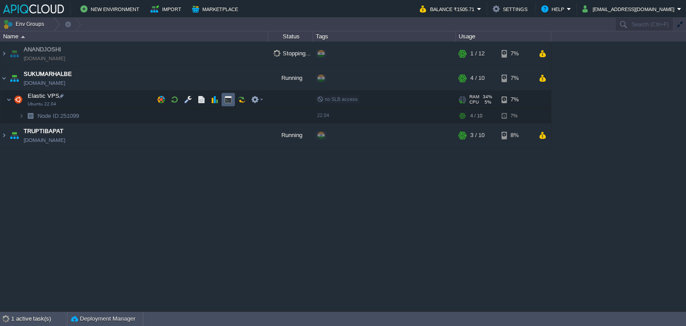
click at [225, 97] on button "button" at bounding box center [228, 100] width 8 height 8
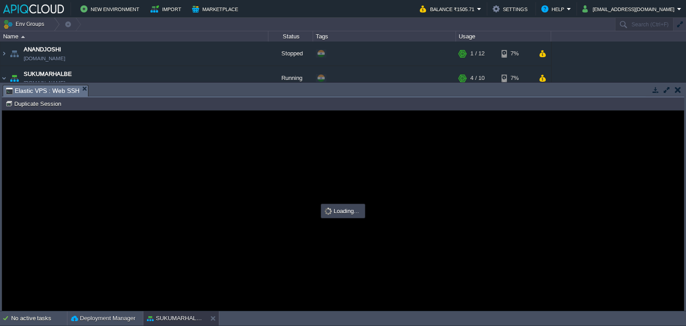
type input "#000000"
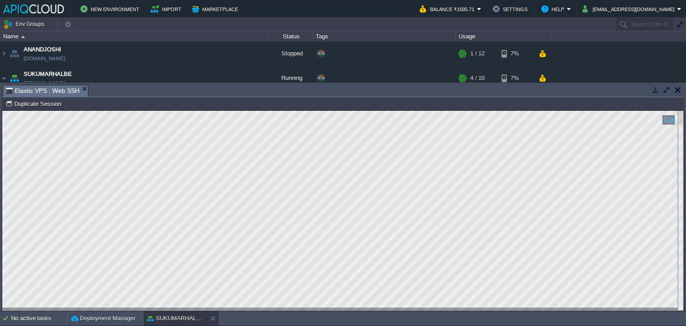
click at [679, 92] on button "button" at bounding box center [678, 90] width 6 height 8
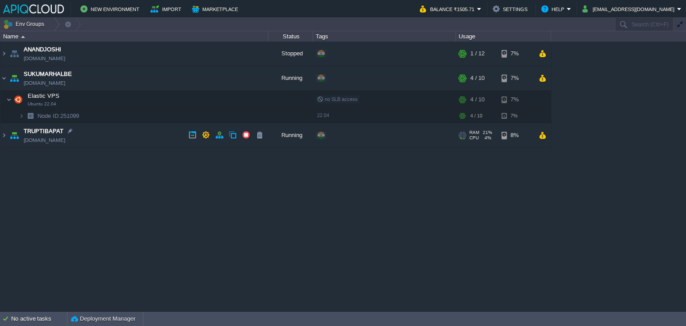
click at [142, 134] on td "TRUPTIBAPAT [DOMAIN_NAME]" at bounding box center [134, 135] width 268 height 25
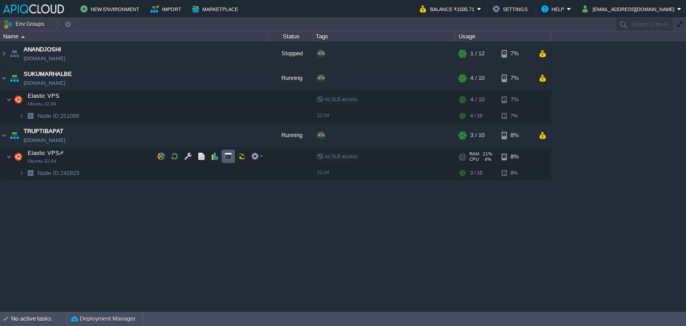
click at [231, 157] on button "button" at bounding box center [228, 156] width 8 height 8
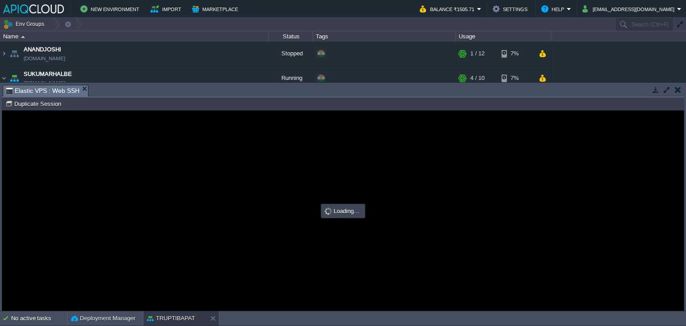
type input "#000000"
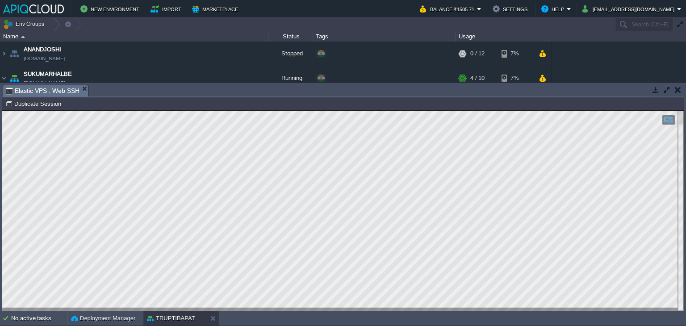
click at [681, 90] on td at bounding box center [677, 89] width 11 height 11
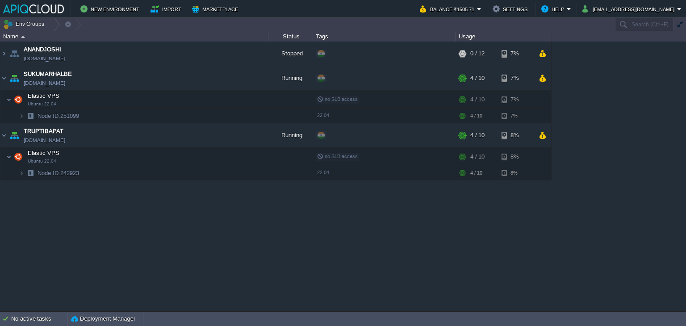
click at [330, 270] on div "ANANDJOSHI [DOMAIN_NAME] Stopped + Add to Env Group RAM 0% CPU 0% 0 / 12 7% Ela…" at bounding box center [343, 177] width 686 height 270
click at [6, 74] on img at bounding box center [3, 78] width 7 height 24
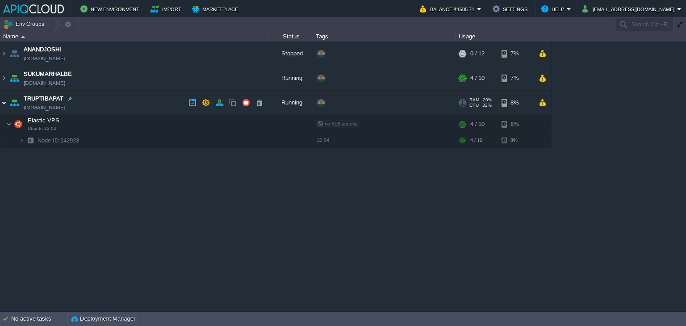
click at [3, 102] on img at bounding box center [3, 103] width 7 height 24
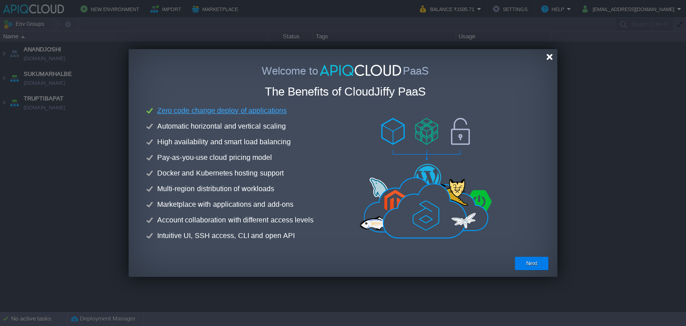
click at [549, 57] on div at bounding box center [549, 57] width 7 height 7
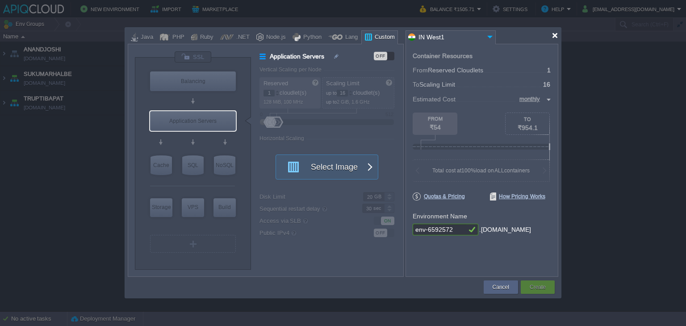
click at [552, 36] on div at bounding box center [555, 35] width 7 height 7
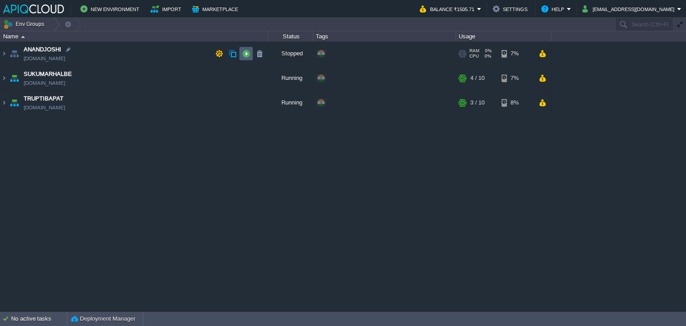
click at [245, 50] on button "button" at bounding box center [246, 54] width 8 height 8
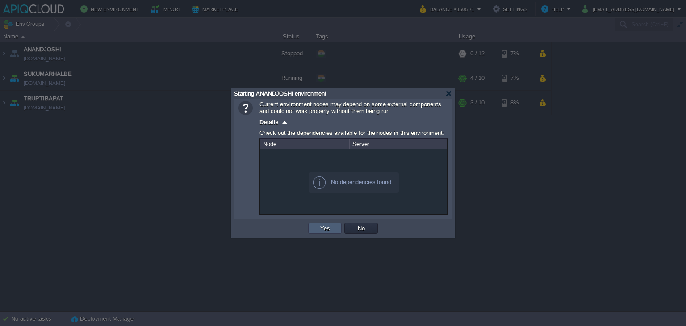
click at [328, 230] on button "Yes" at bounding box center [325, 228] width 15 height 8
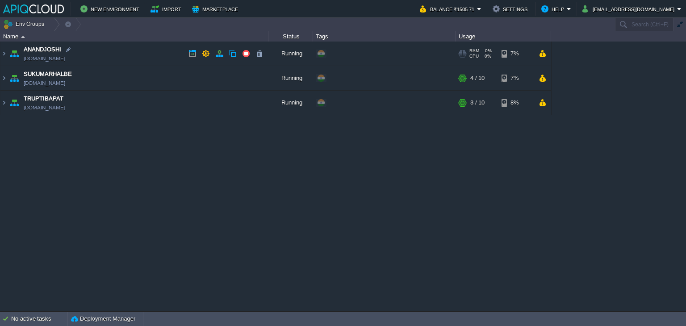
click at [161, 54] on td "ANANDJOSHI [DOMAIN_NAME]" at bounding box center [134, 54] width 268 height 25
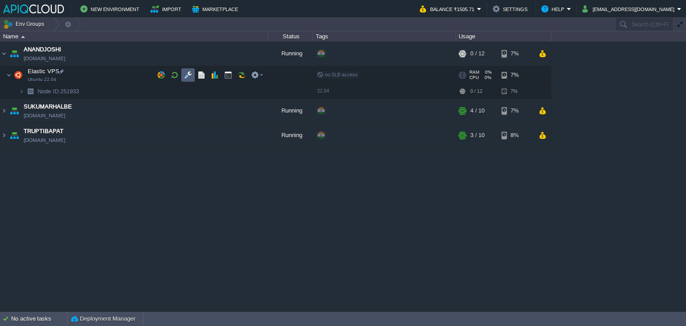
click at [188, 73] on button "button" at bounding box center [188, 75] width 8 height 8
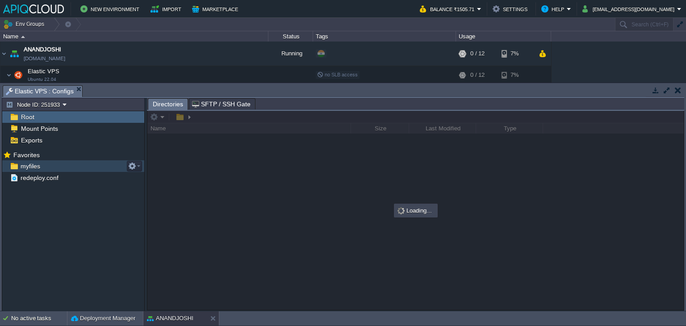
click at [28, 164] on span "myfiles" at bounding box center [30, 166] width 23 height 8
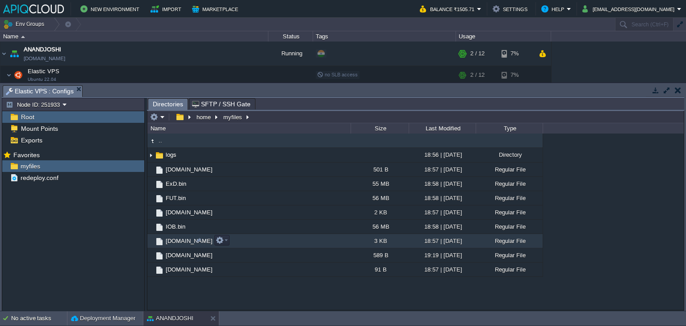
click at [170, 242] on span "[DOMAIN_NAME]" at bounding box center [189, 241] width 50 height 8
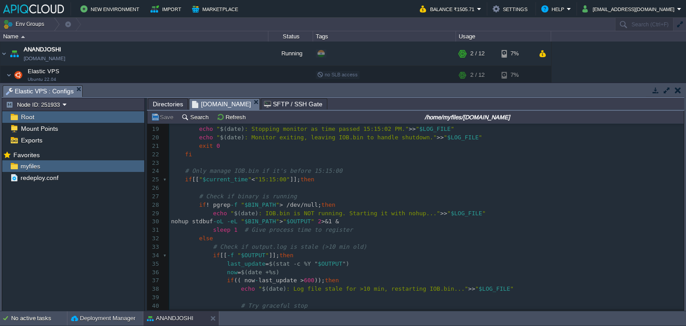
scroll to position [178, 0]
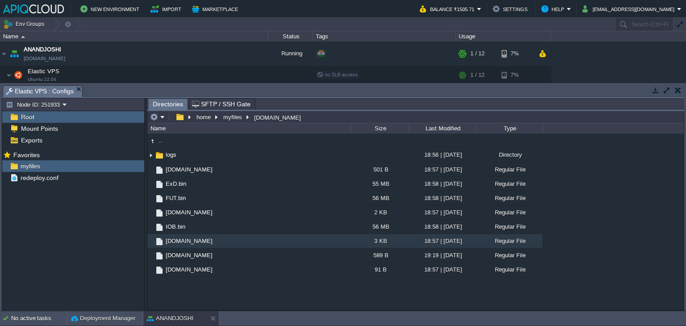
click at [680, 91] on button "button" at bounding box center [678, 90] width 6 height 8
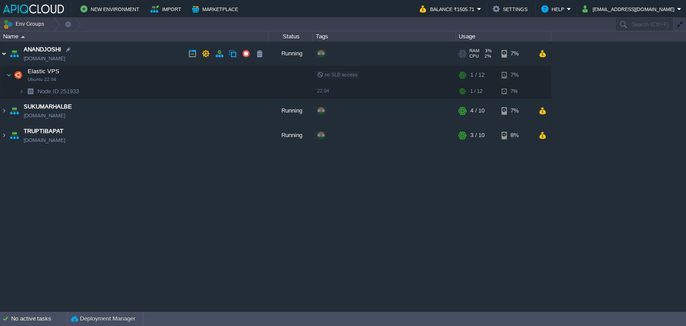
click at [4, 52] on img at bounding box center [3, 54] width 7 height 24
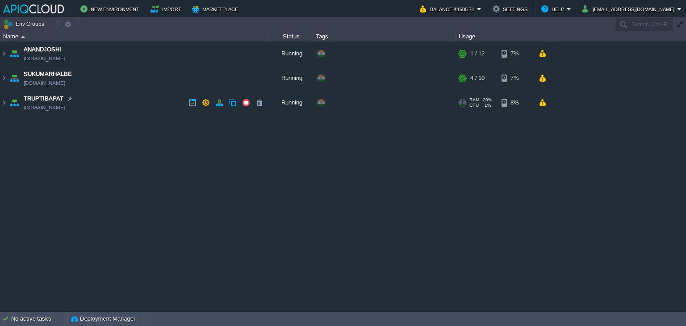
click at [151, 100] on td "TRUPTIBAPAT [DOMAIN_NAME]" at bounding box center [134, 103] width 268 height 25
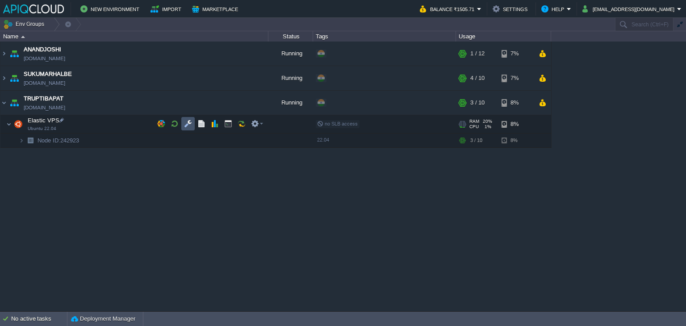
click at [190, 124] on button "button" at bounding box center [188, 124] width 8 height 8
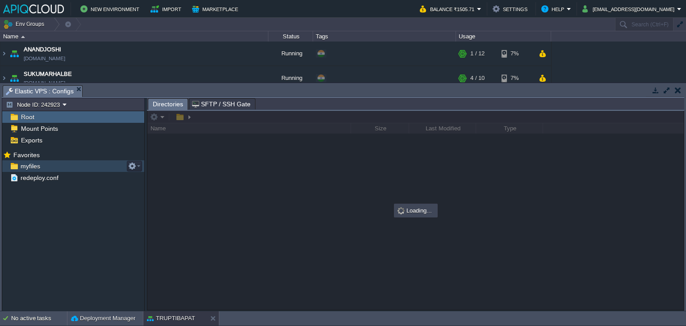
click at [33, 168] on span "myfiles" at bounding box center [30, 166] width 23 height 8
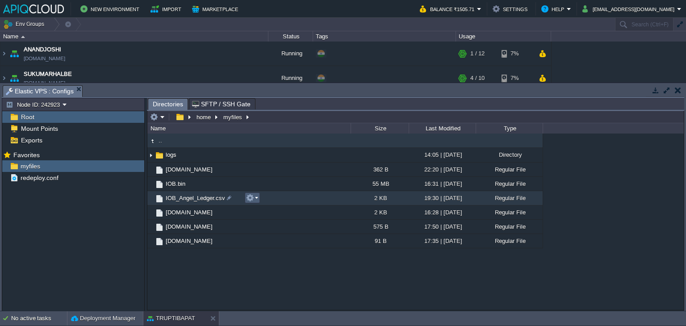
click at [255, 197] on em at bounding box center [252, 198] width 12 height 8
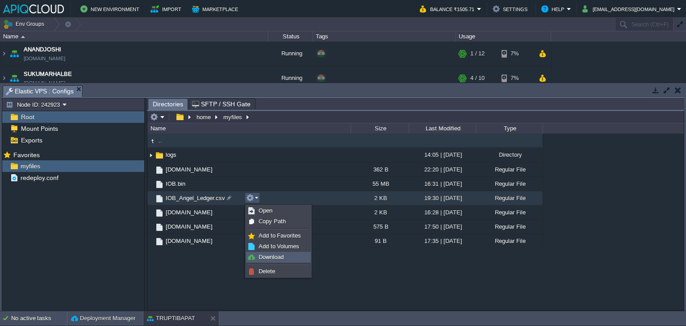
click at [281, 256] on span "Download" at bounding box center [271, 257] width 25 height 7
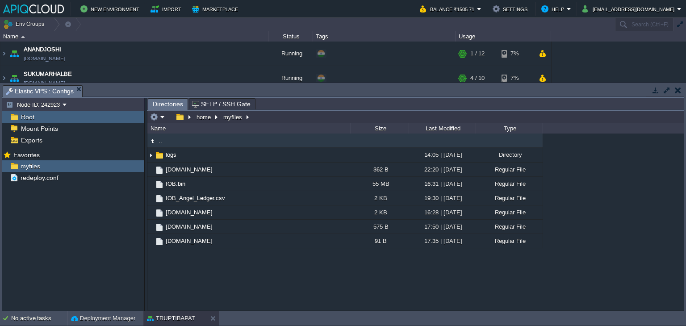
click at [677, 88] on button "button" at bounding box center [678, 90] width 6 height 8
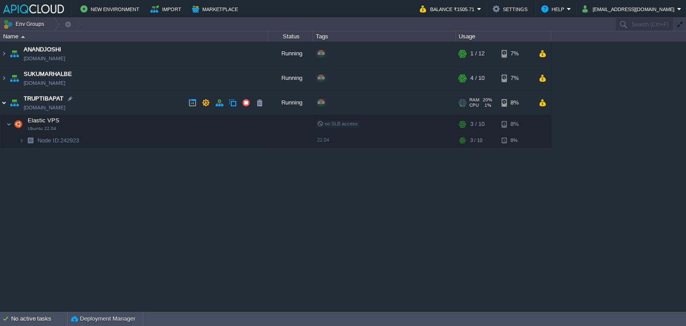
click at [2, 100] on img at bounding box center [3, 103] width 7 height 24
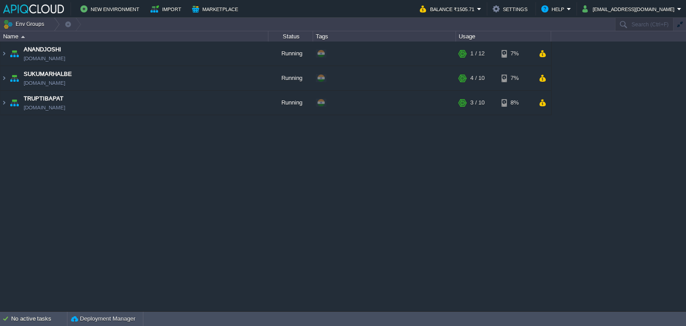
click at [45, 189] on div "ANANDJOSHI anandjoshi.in1.apiqcloud.com Running + Add to Env Group RAM 3% CPU 2…" at bounding box center [343, 177] width 686 height 270
click at [388, 213] on div "ANANDJOSHI anandjoshi.in1.apiqcloud.com Running + Add to Env Group RAM 3% CPU 2…" at bounding box center [343, 177] width 686 height 270
click at [152, 79] on td "SUKUMARHALBE [DOMAIN_NAME]" at bounding box center [134, 78] width 268 height 25
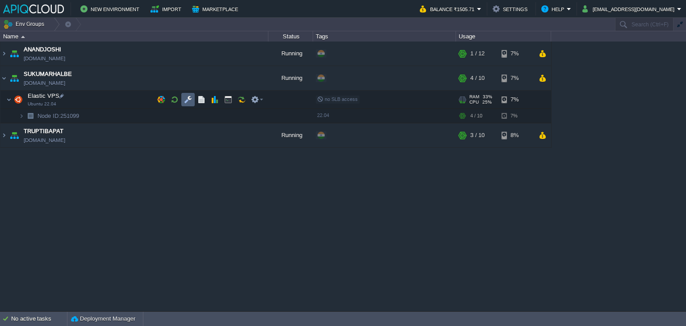
click at [186, 98] on button "button" at bounding box center [188, 100] width 8 height 8
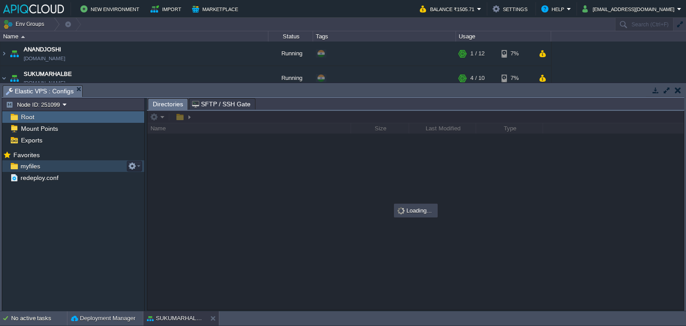
click at [30, 159] on li "Favorites myfiles redeploy.conf" at bounding box center [73, 166] width 142 height 35
click at [30, 163] on span "myfiles" at bounding box center [30, 166] width 23 height 8
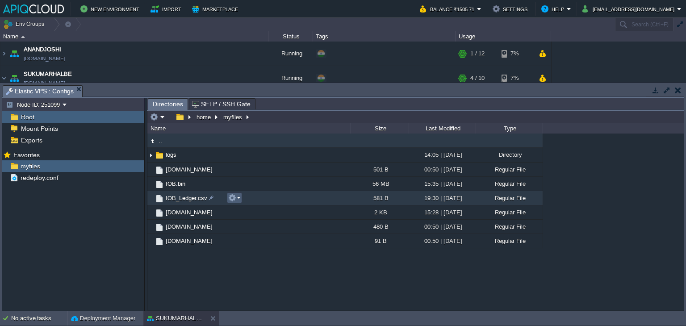
click at [236, 198] on em at bounding box center [234, 198] width 12 height 8
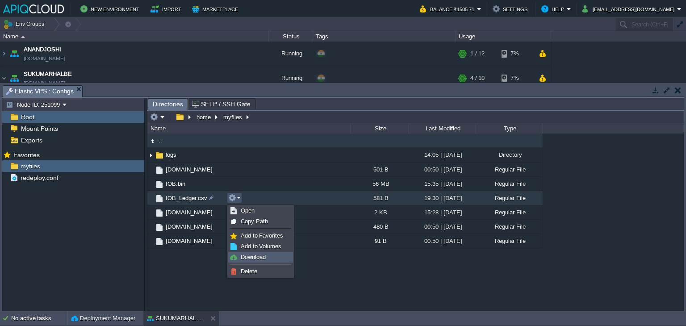
click at [256, 257] on span "Download" at bounding box center [253, 257] width 25 height 7
